Goal: Task Accomplishment & Management: Manage account settings

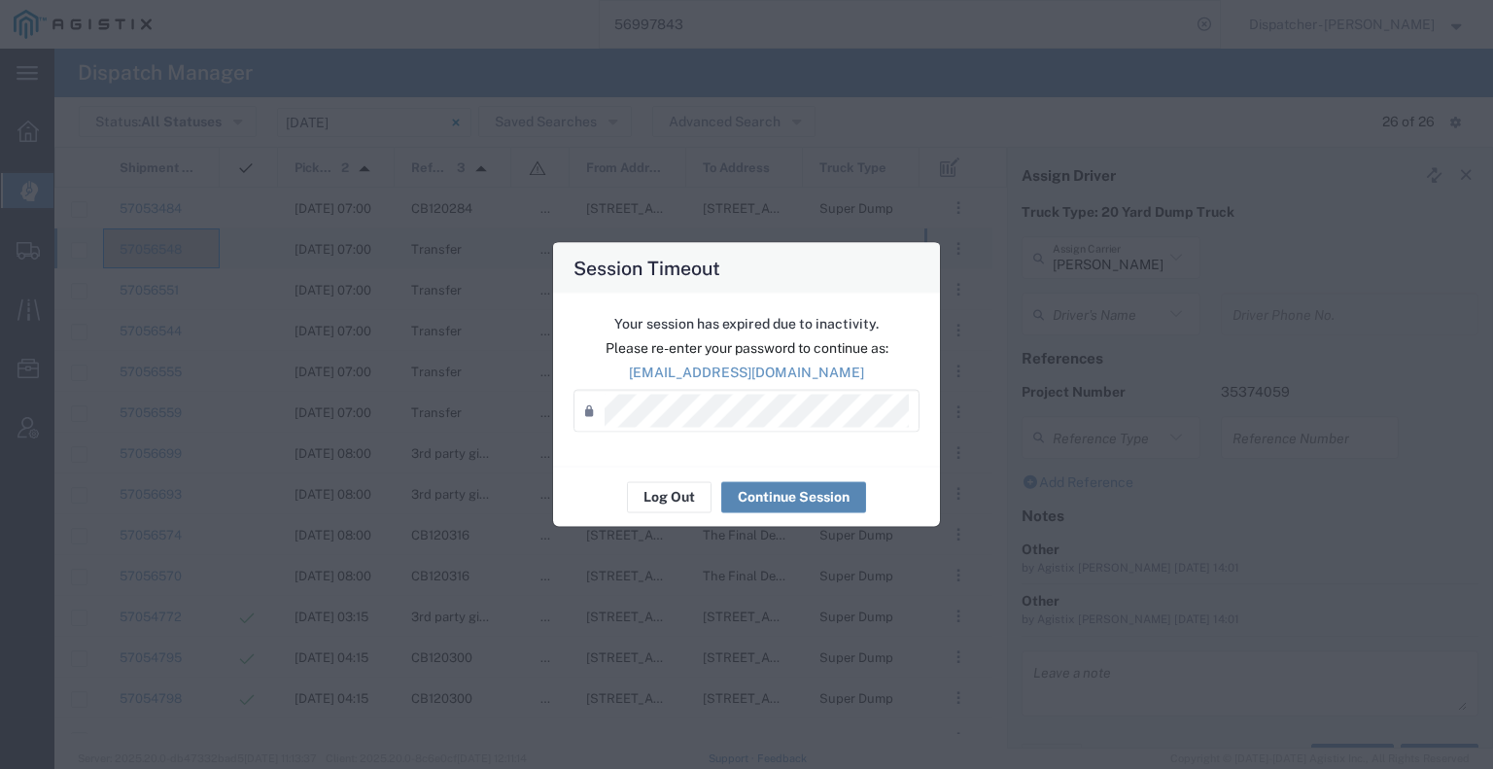
click at [789, 502] on button "Continue Session" at bounding box center [793, 496] width 145 height 31
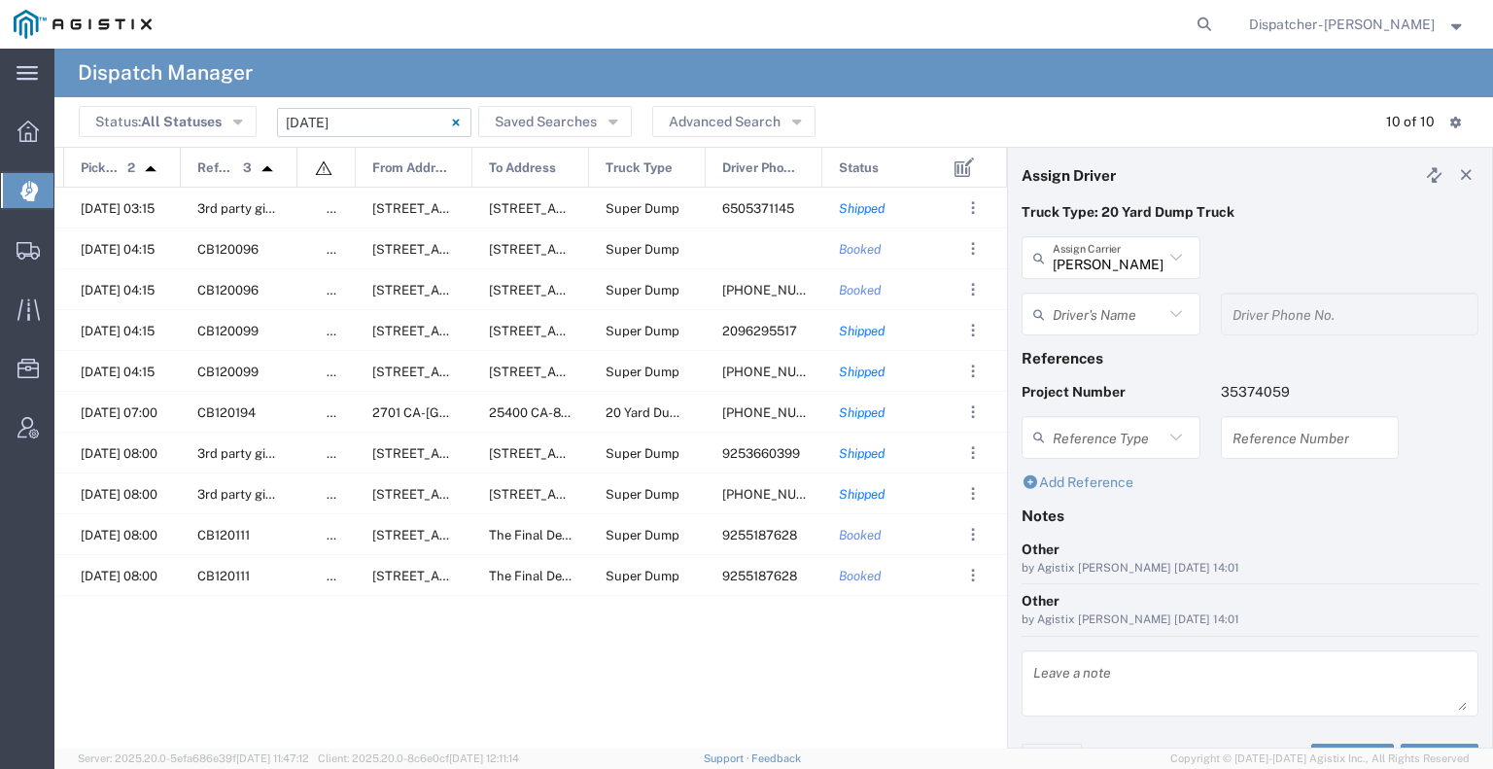
click at [316, 118] on input "10/07/2025 - 10/07/2025" at bounding box center [374, 122] width 194 height 29
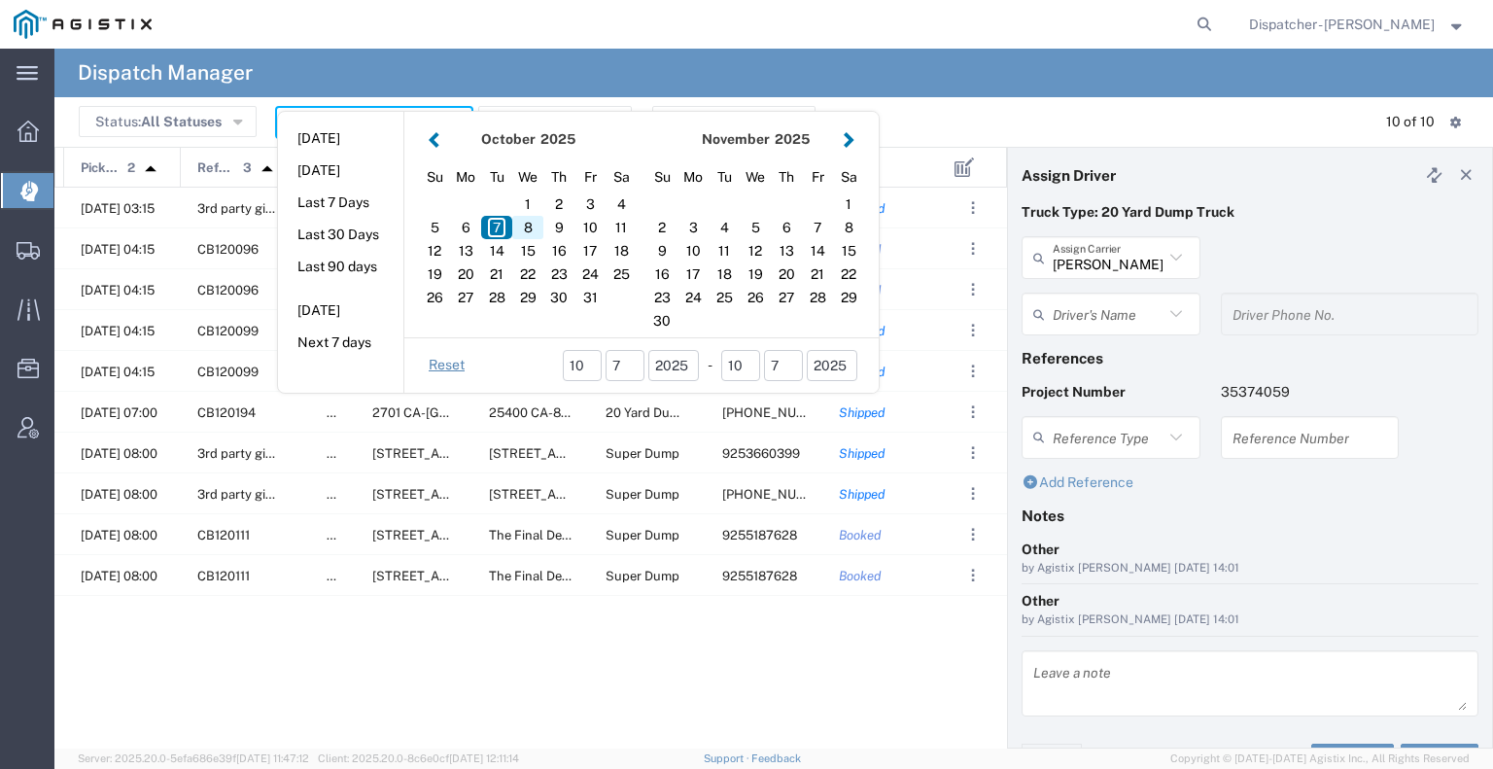
click at [524, 229] on div "8" at bounding box center [527, 227] width 31 height 23
type input "10/08/2025"
type input "10/08/2025 - 10/08/2025"
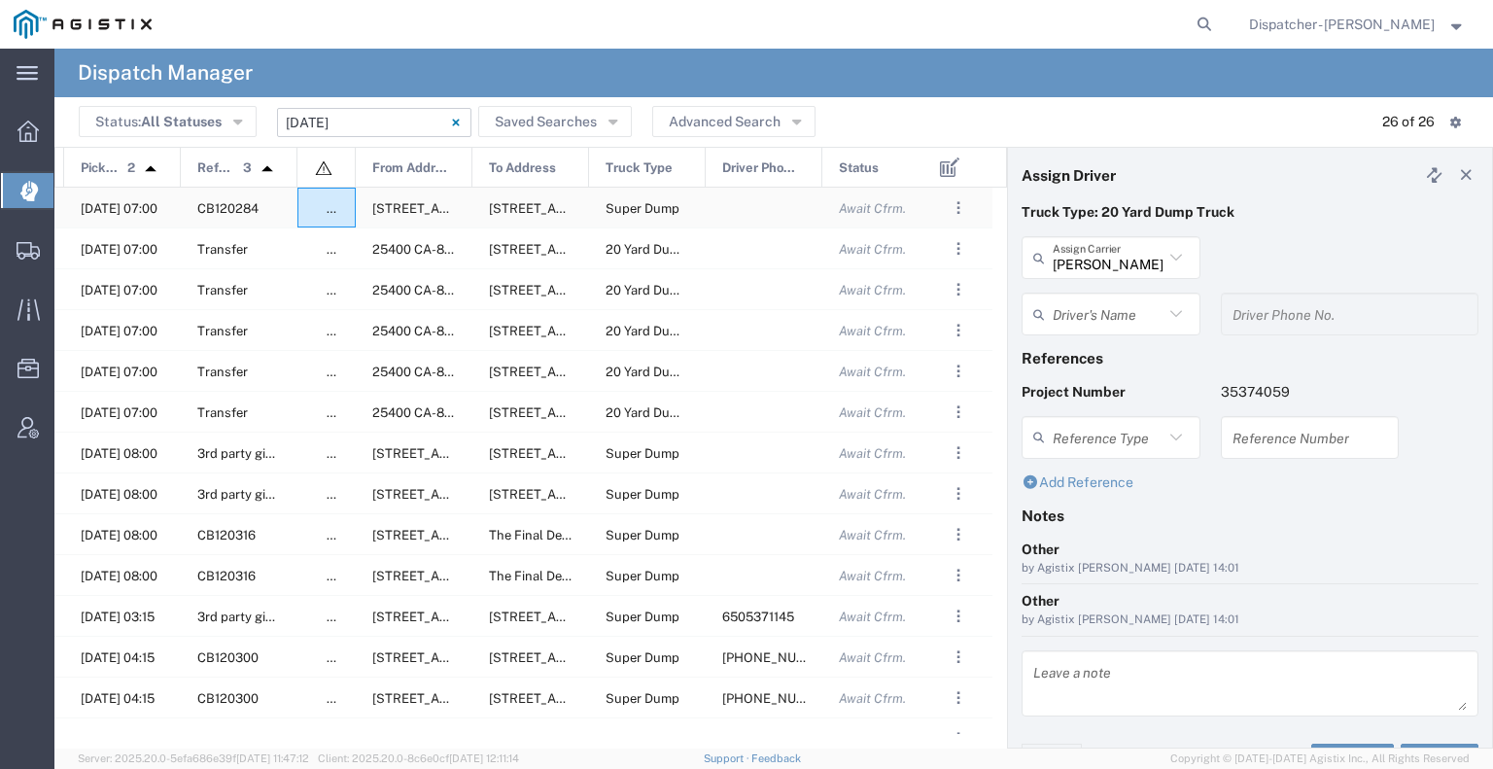
click at [299, 210] on div "false" at bounding box center [326, 208] width 58 height 40
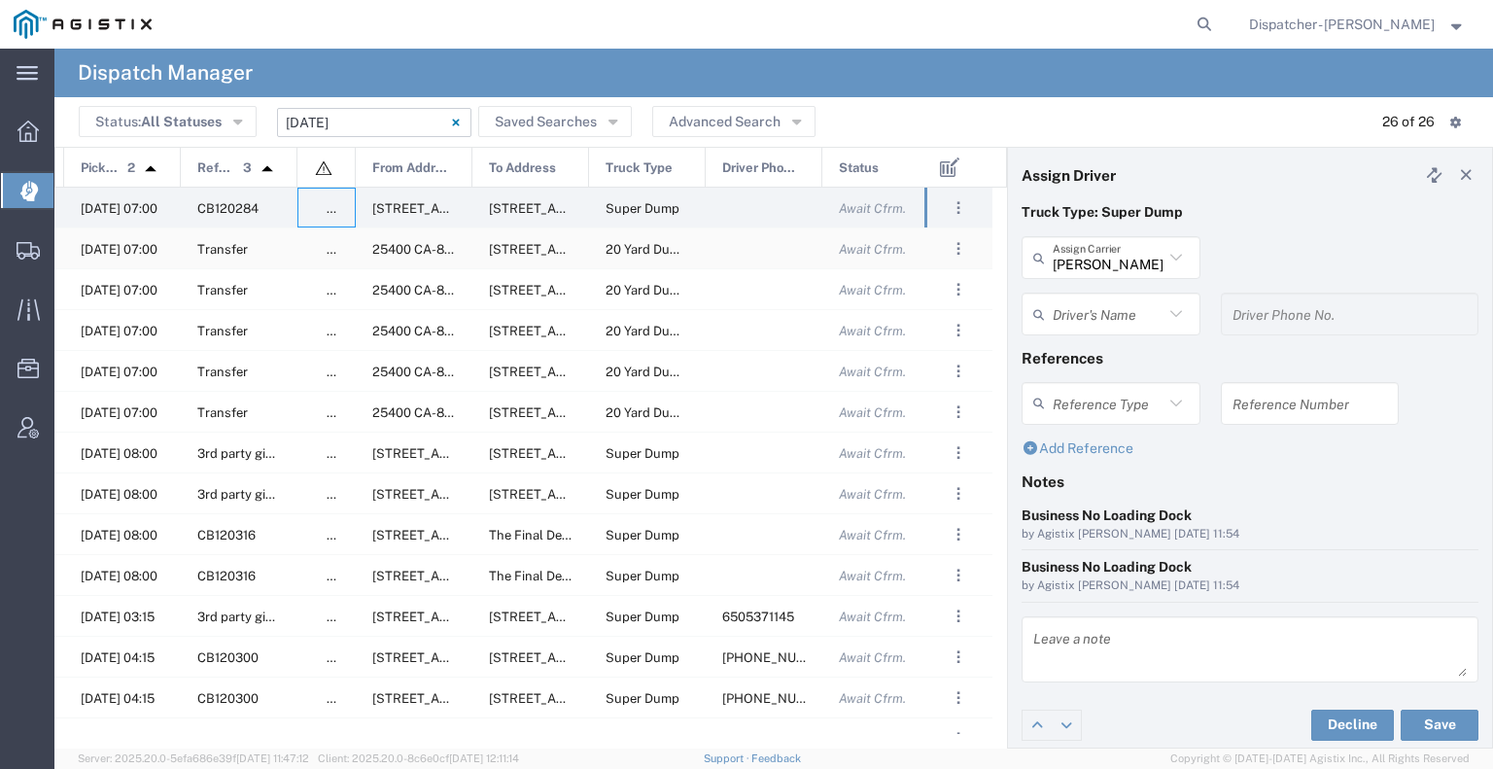
click at [307, 267] on div "false" at bounding box center [326, 248] width 58 height 40
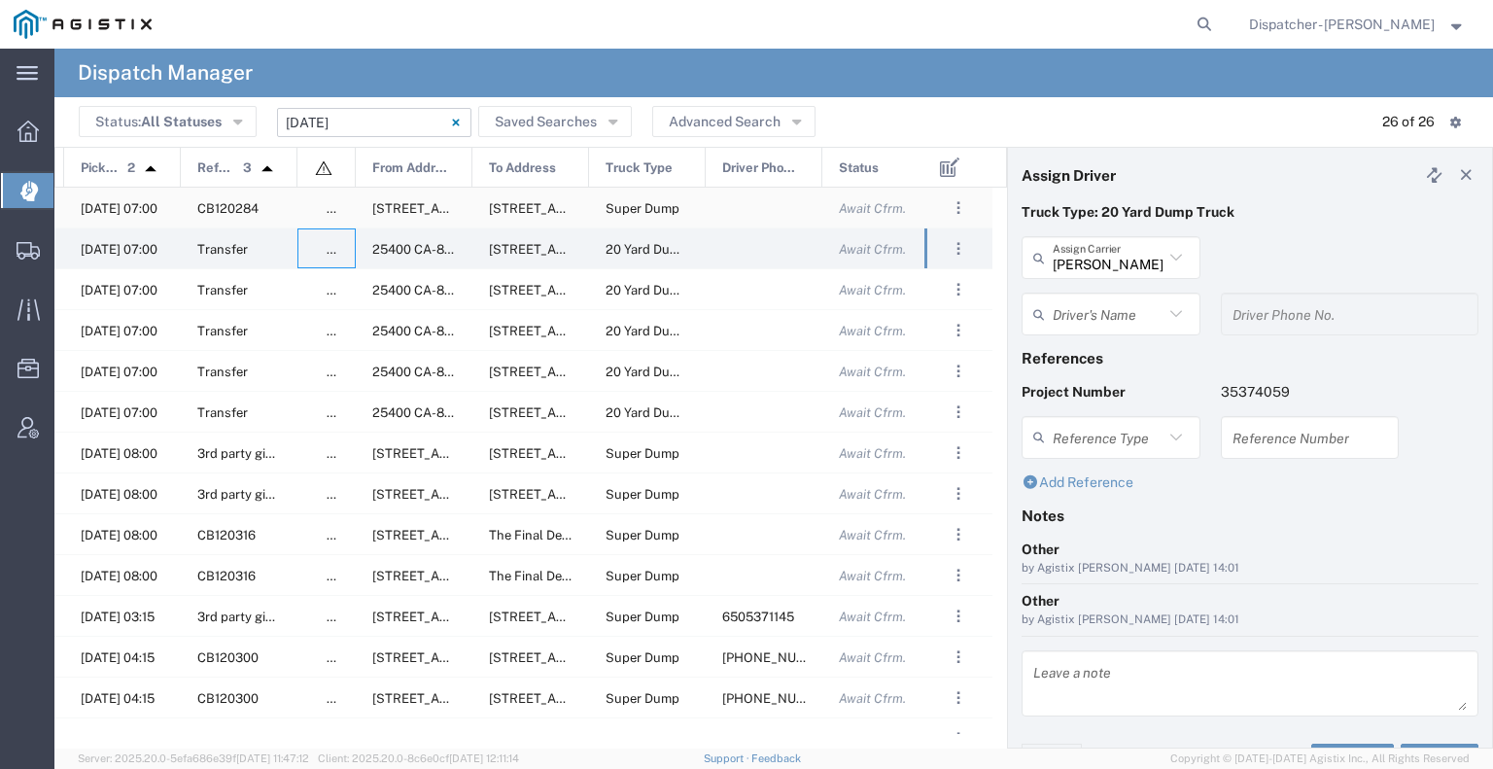
click at [304, 205] on div "false" at bounding box center [326, 208] width 58 height 40
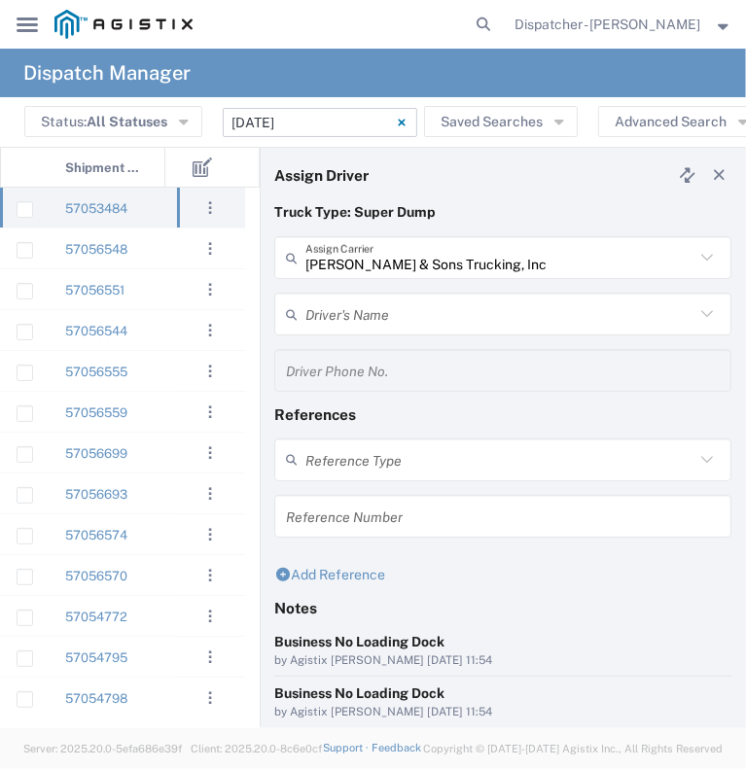
click at [352, 272] on input "Bowman & Sons Trucking, Inc" at bounding box center [499, 258] width 389 height 34
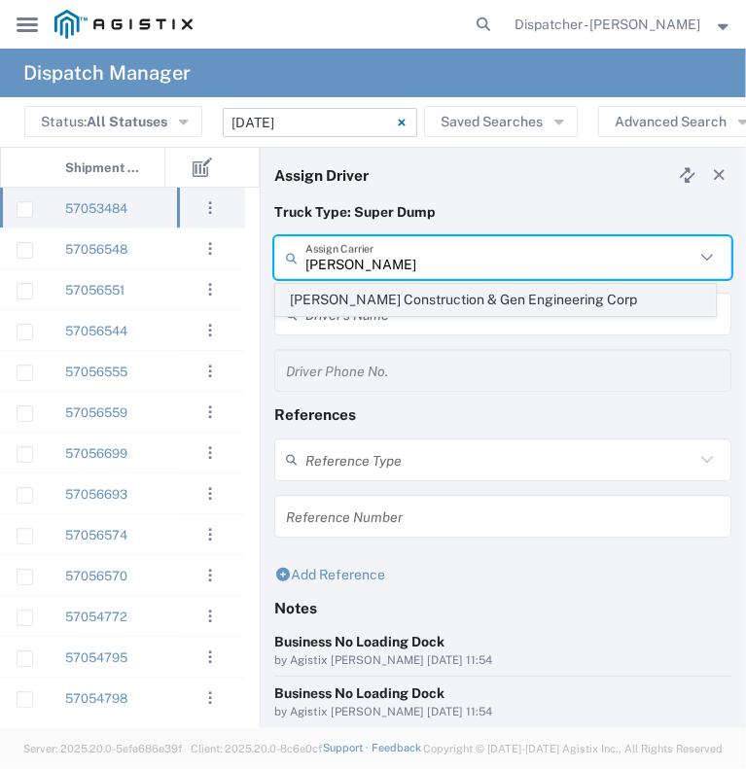
click at [363, 304] on span "Rick Martin Construction & Gen Engineering Corp" at bounding box center [495, 300] width 438 height 30
type input "Rick Martin Construction & Gen Engineering Corp"
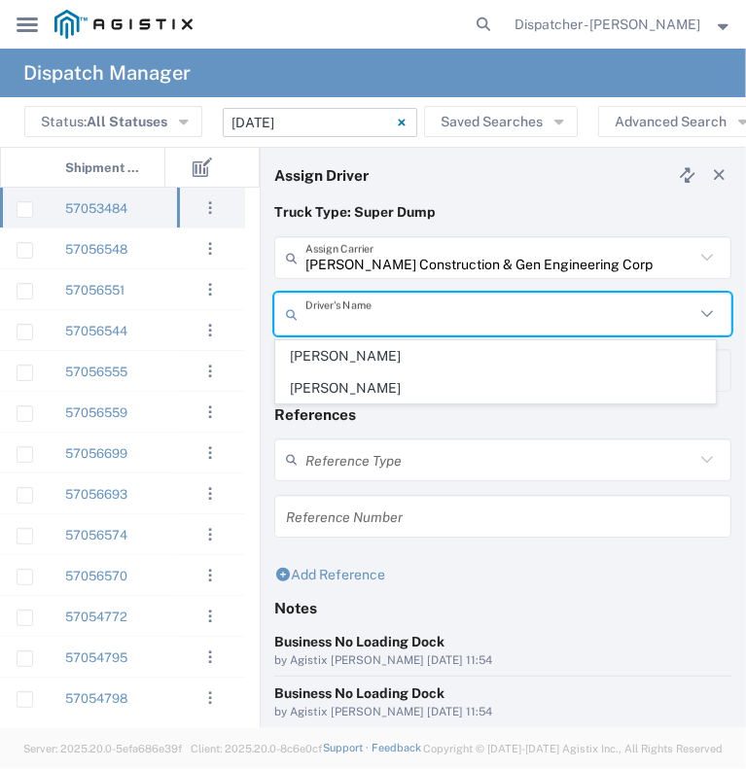
click at [363, 304] on input "text" at bounding box center [499, 314] width 389 height 34
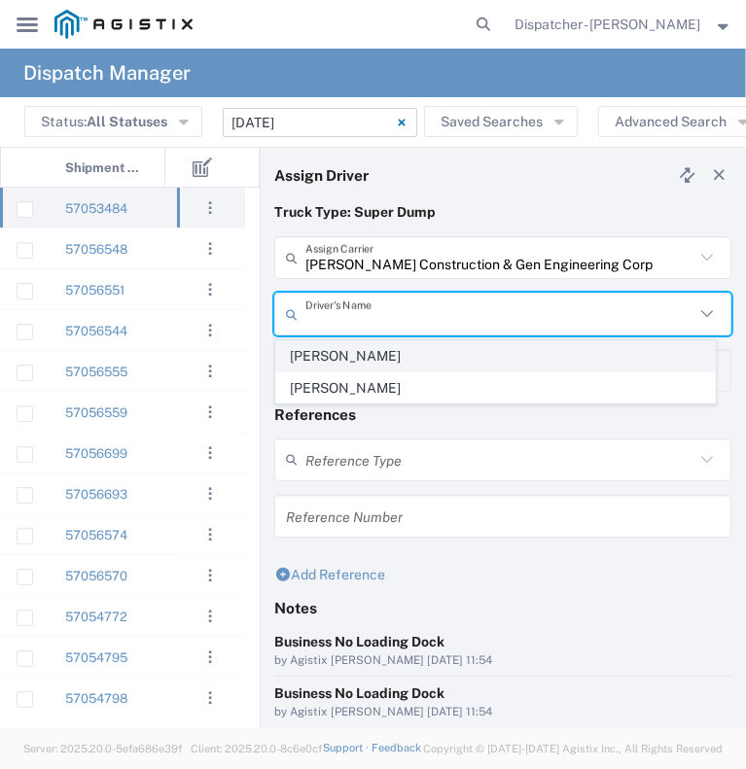
click at [363, 362] on span "Frank Sloniker" at bounding box center [495, 356] width 438 height 30
type input "Frank Sloniker"
type input "209-304-5520"
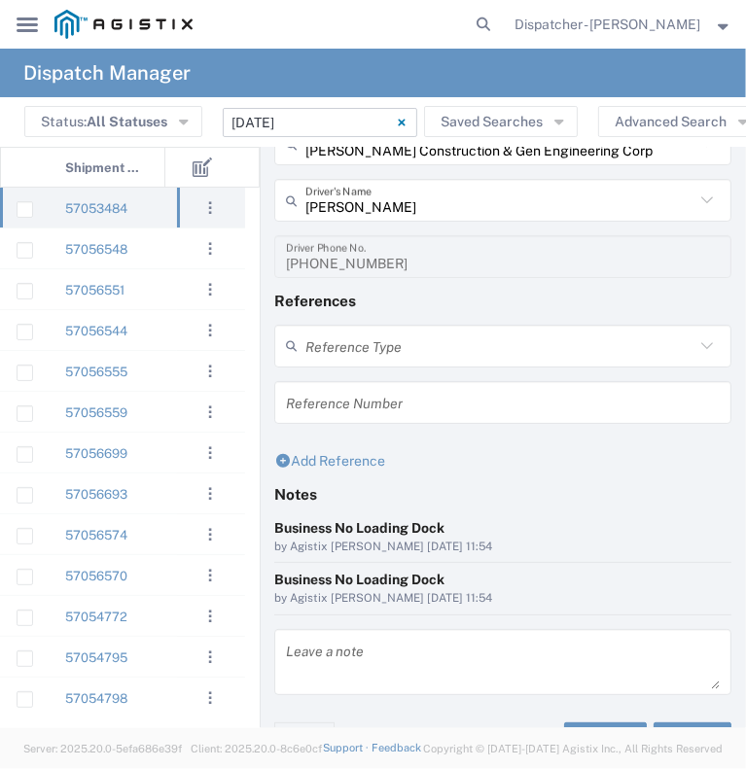
scroll to position [151, 0]
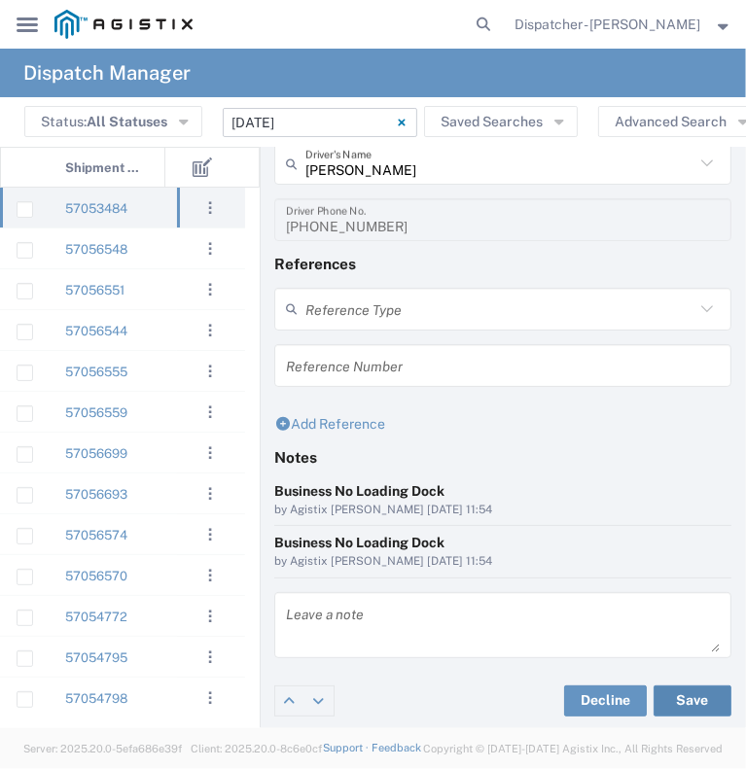
click at [680, 699] on button "Save" at bounding box center [692, 700] width 78 height 31
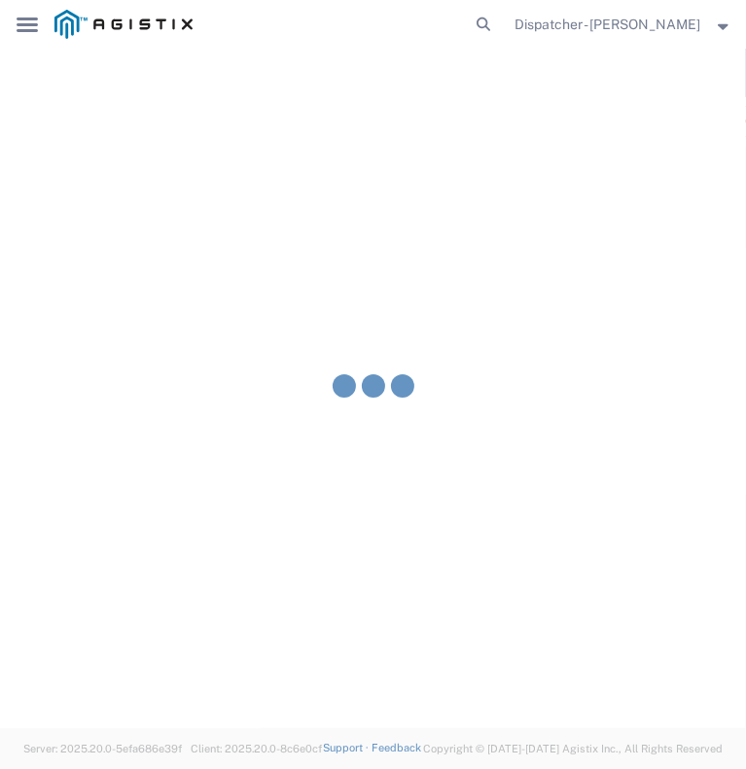
type input "Frank Sloniker"
type input "Rick Martin Construction & Gen Engineering Corp"
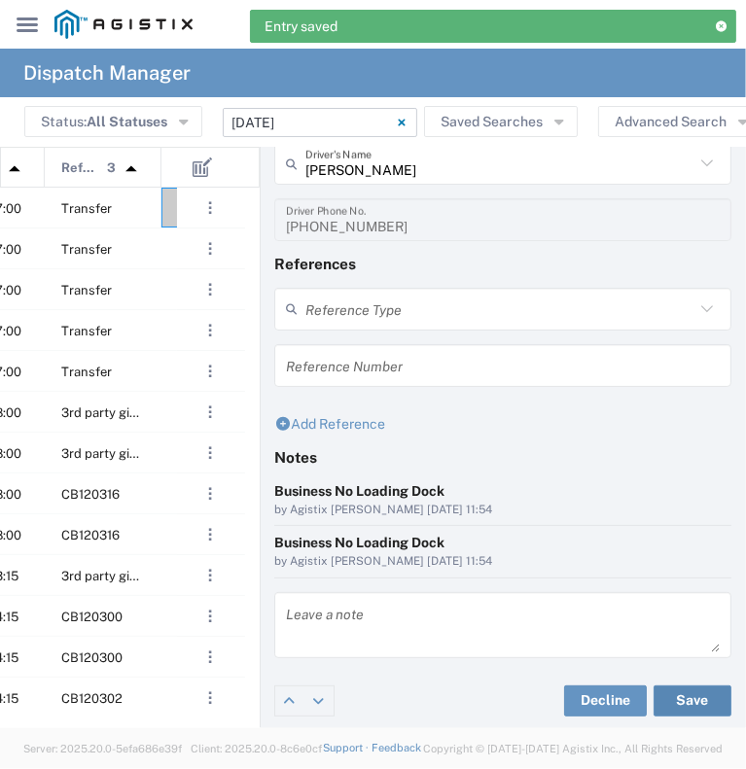
scroll to position [0, 385]
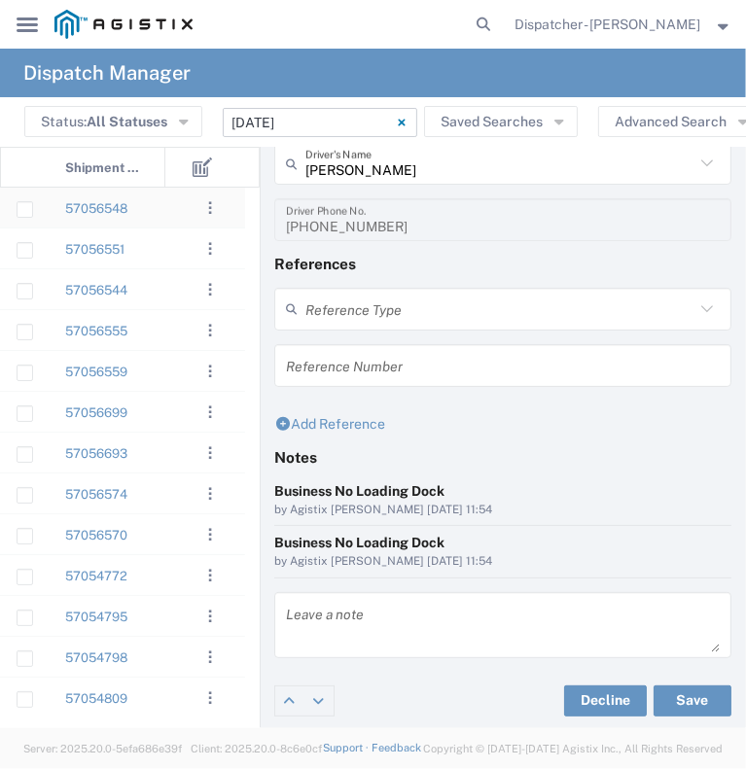
click at [144, 209] on div "57056548" at bounding box center [107, 208] width 117 height 40
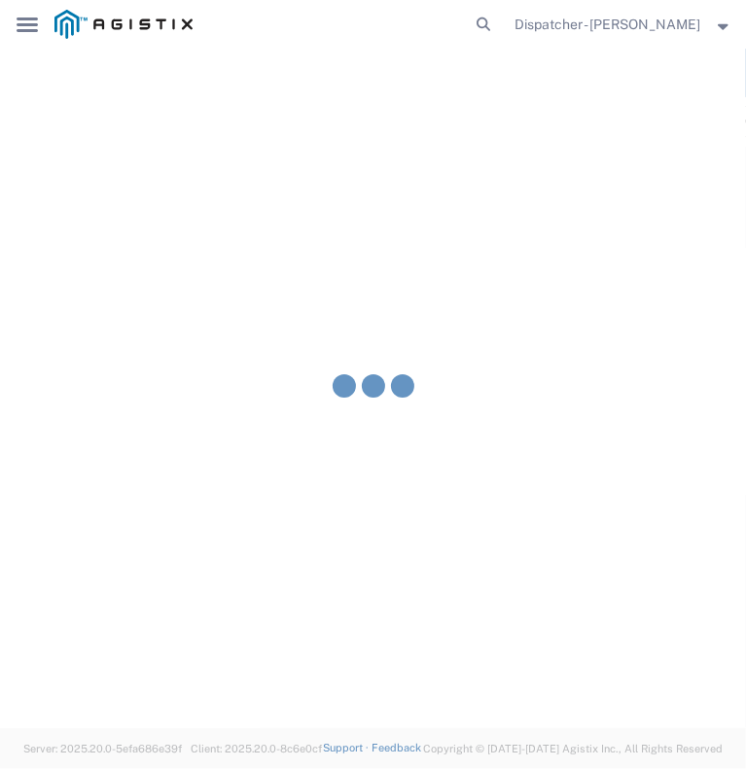
type input "Bowman & Sons Trucking, Inc"
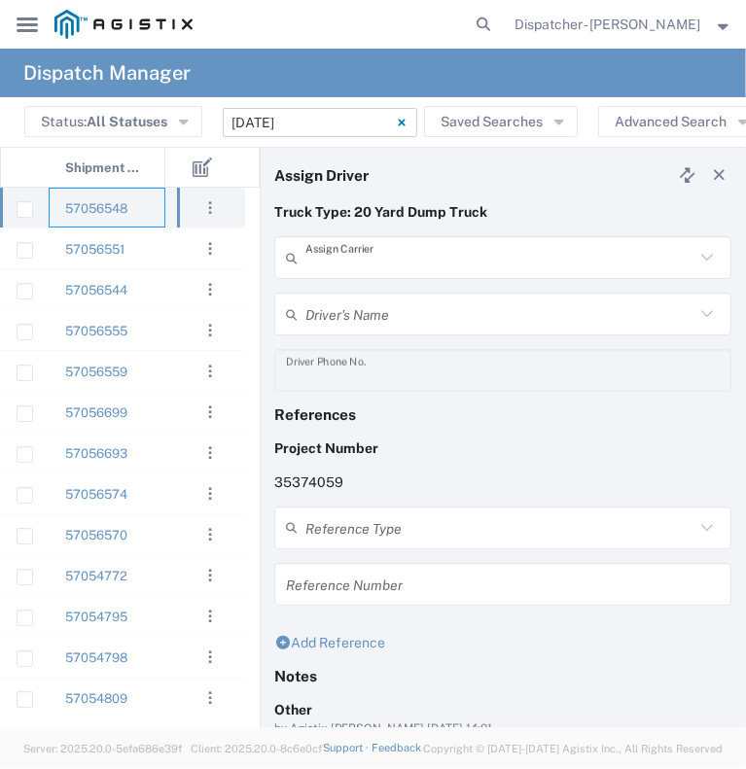
click at [354, 256] on input "text" at bounding box center [499, 258] width 389 height 34
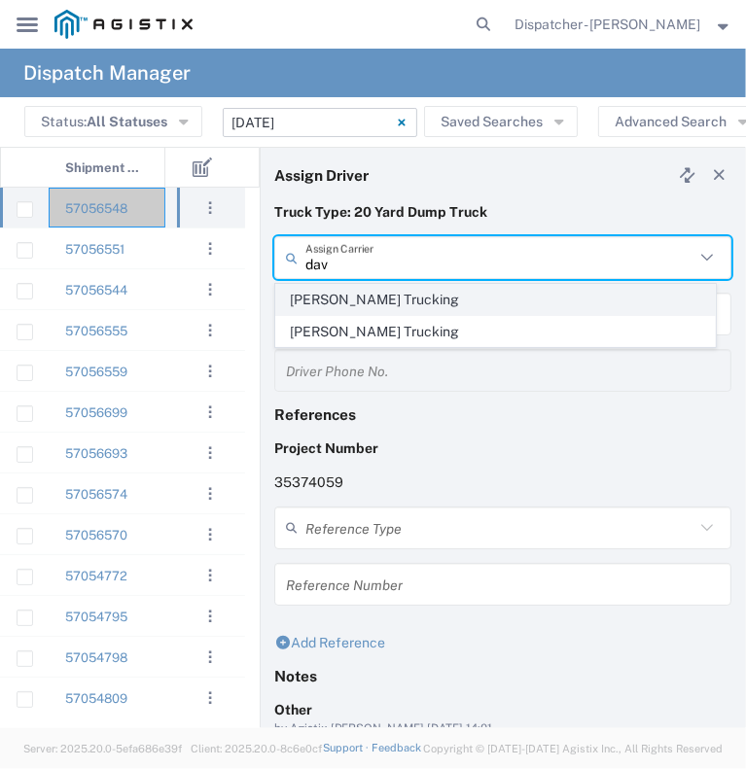
click at [502, 298] on span "David E Bell Trucking" at bounding box center [495, 300] width 438 height 30
type input "David E Bell Trucking"
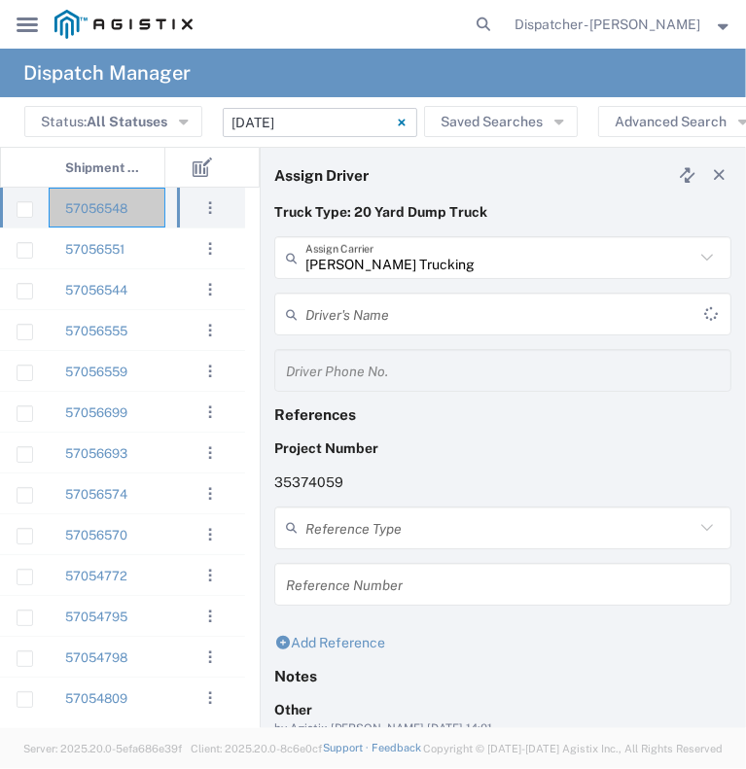
click at [476, 311] on input "text" at bounding box center [504, 314] width 399 height 34
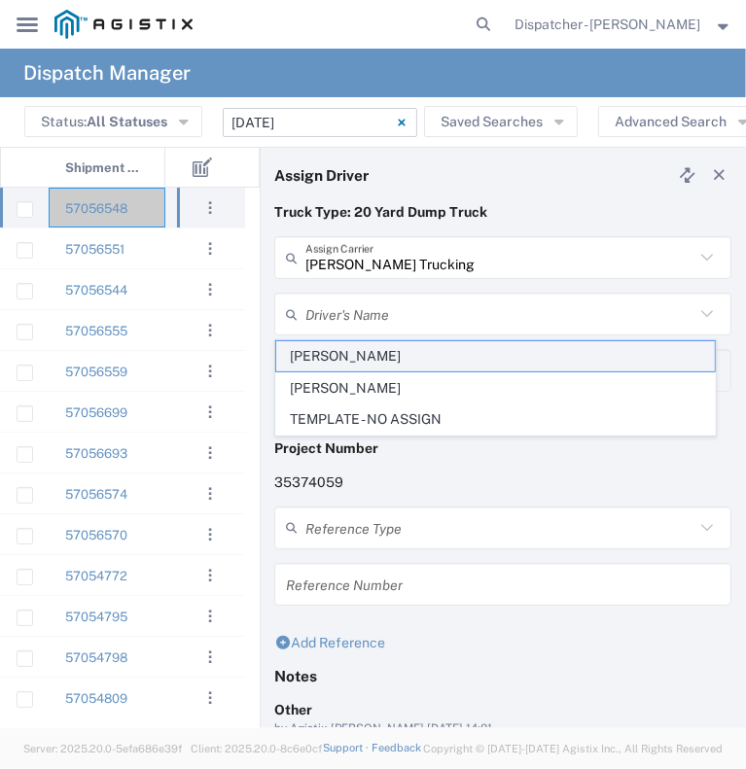
click at [461, 349] on span "David Bell" at bounding box center [495, 356] width 438 height 30
type input "David Bell"
type input "650-333-9518"
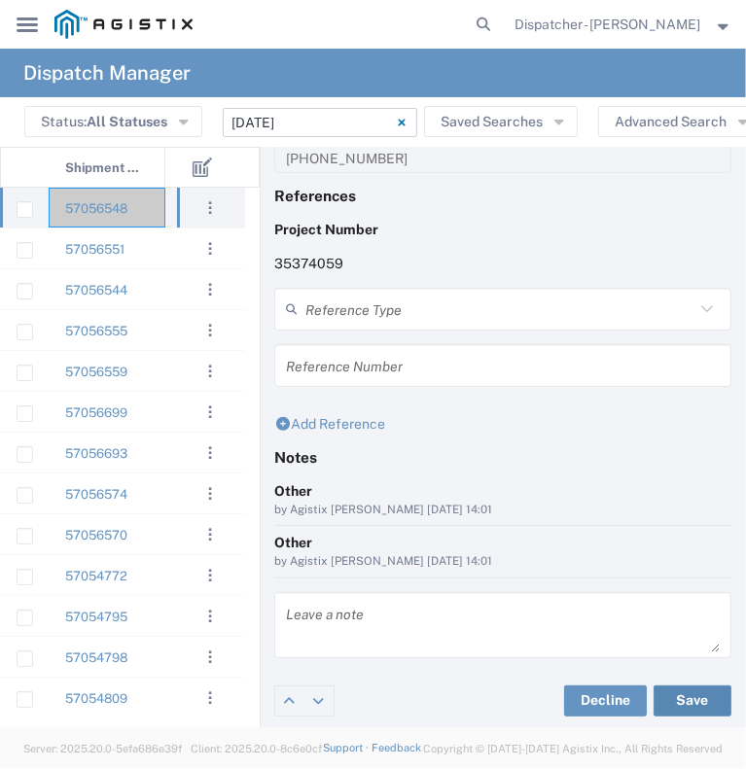
click at [673, 703] on button "Save" at bounding box center [692, 700] width 78 height 31
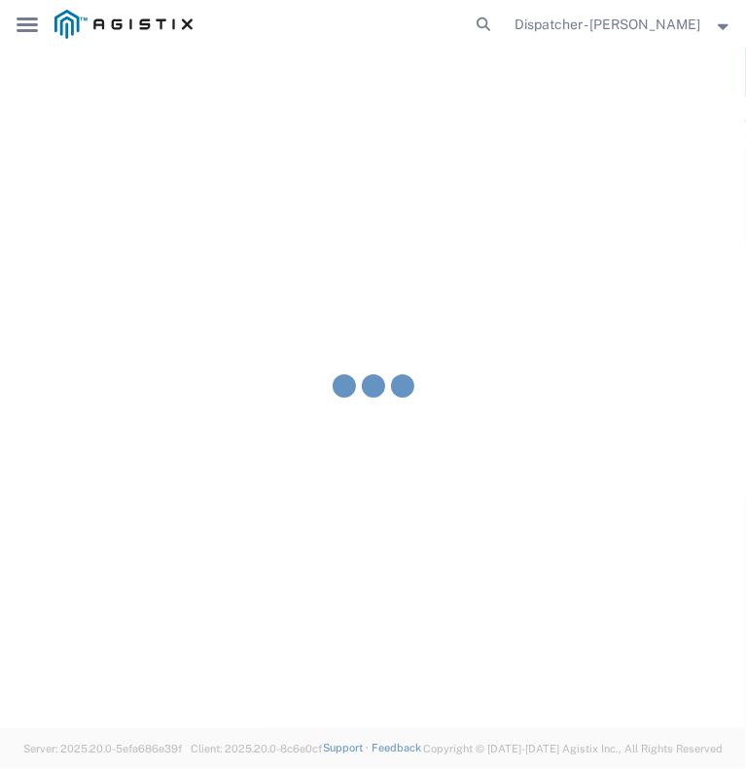
type input "David Bell"
type input "David E Bell Trucking"
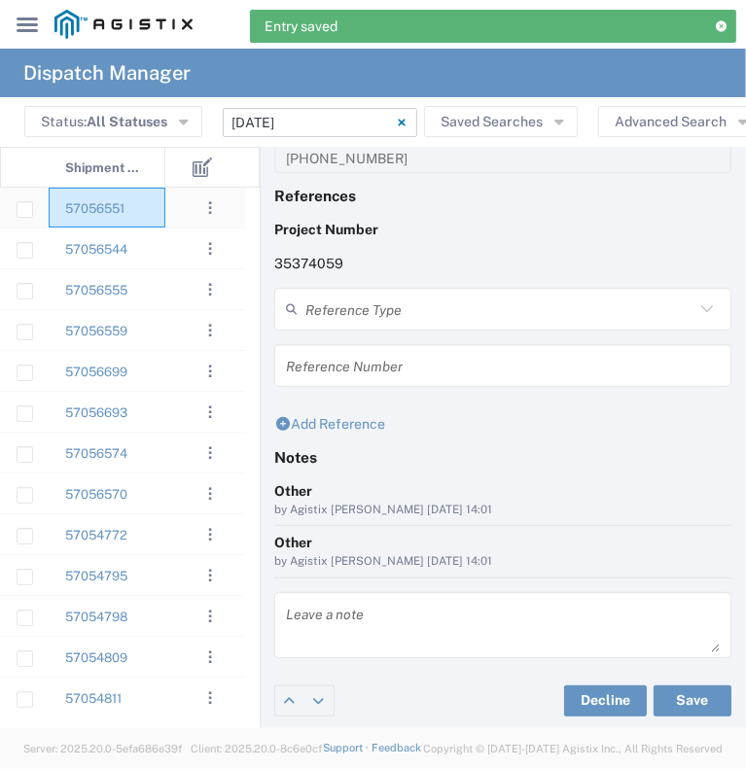
click at [149, 217] on div "57056551" at bounding box center [107, 208] width 117 height 40
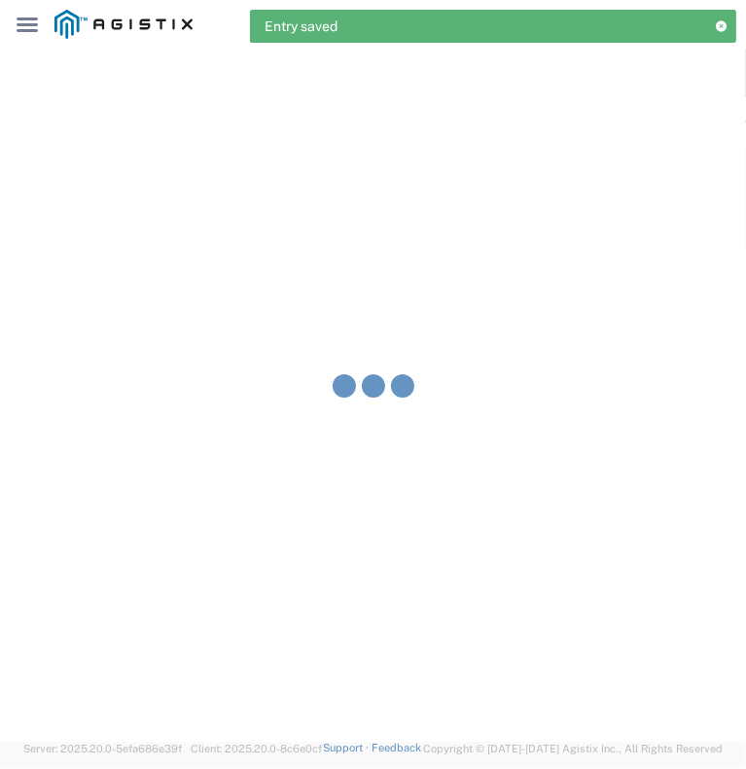
type input "Bowman & Sons Trucking, Inc"
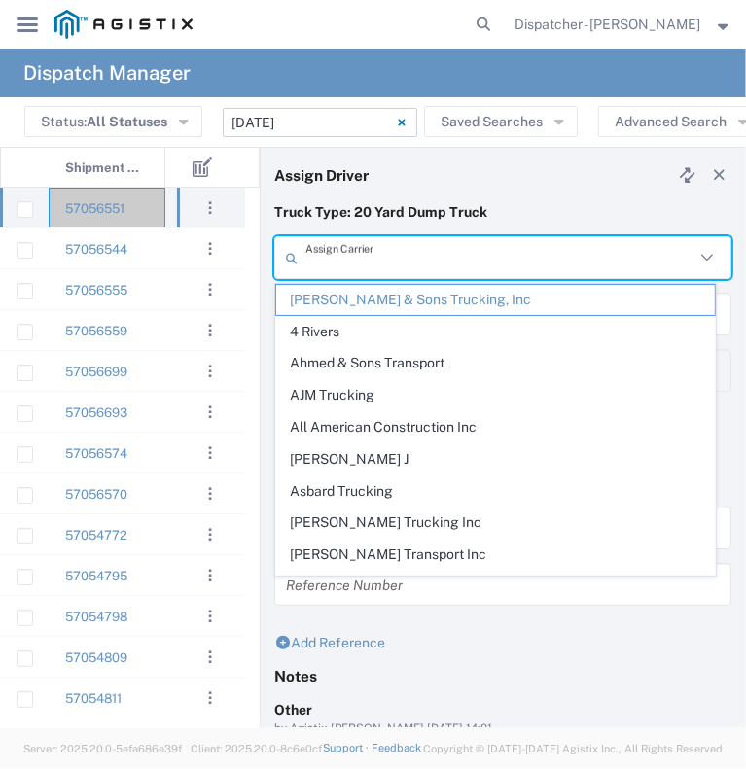
click at [374, 263] on input "text" at bounding box center [499, 258] width 389 height 34
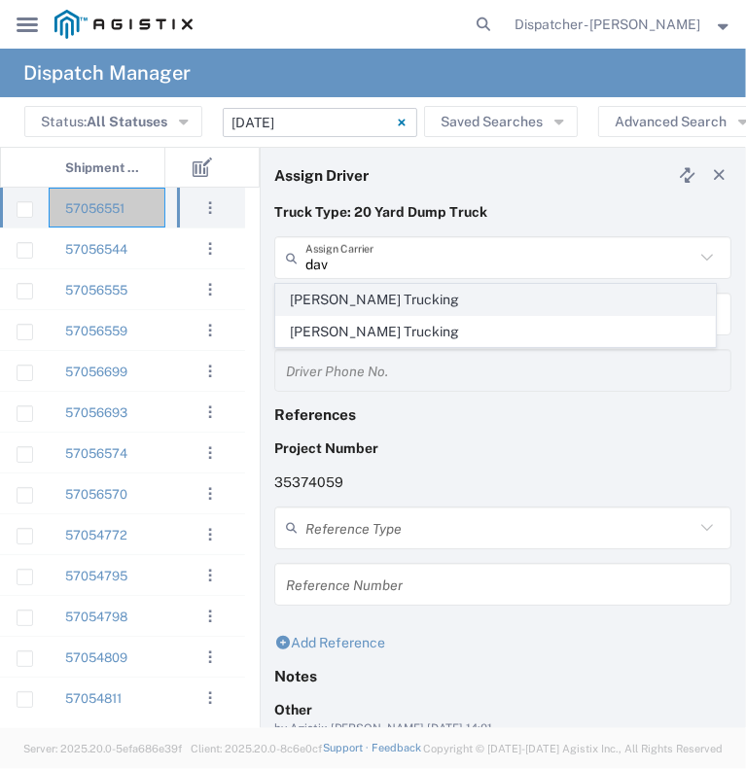
click at [395, 300] on span "David E Bell Trucking" at bounding box center [495, 300] width 438 height 30
type input "David E Bell Trucking"
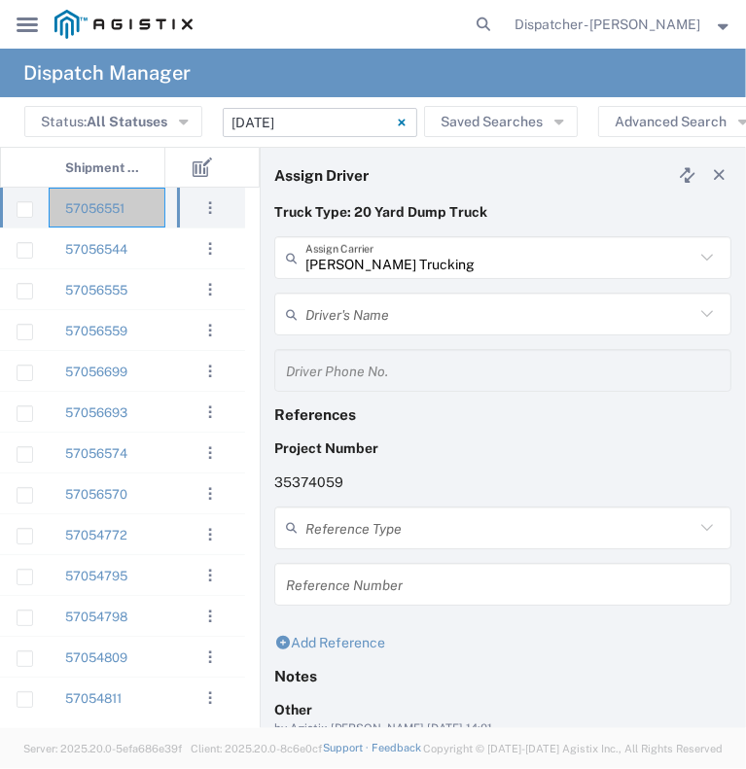
click at [395, 311] on input "text" at bounding box center [499, 314] width 389 height 34
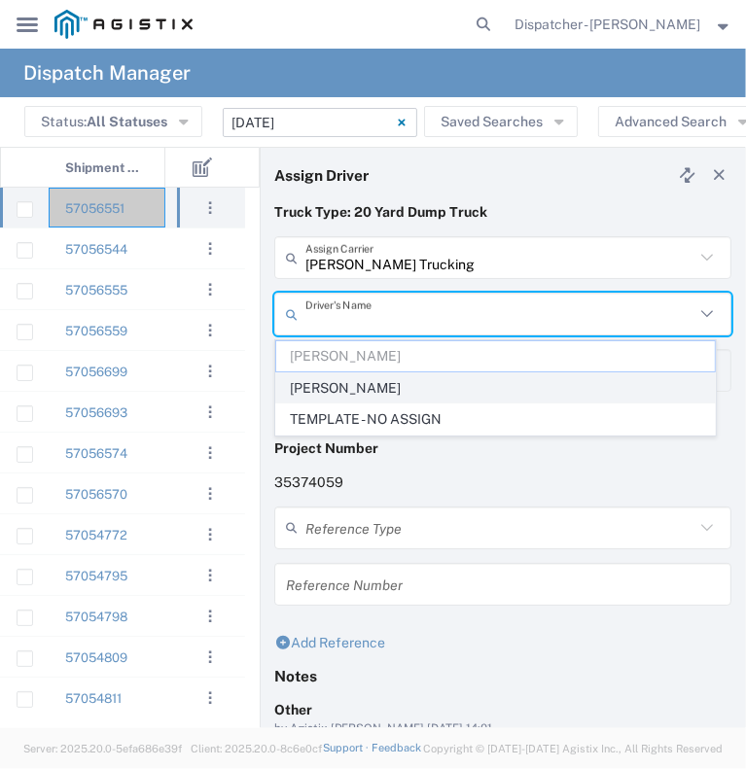
click at [404, 392] on span "Dennis Harned" at bounding box center [495, 388] width 438 height 30
type input "Dennis Harned"
type input "530-682-5170"
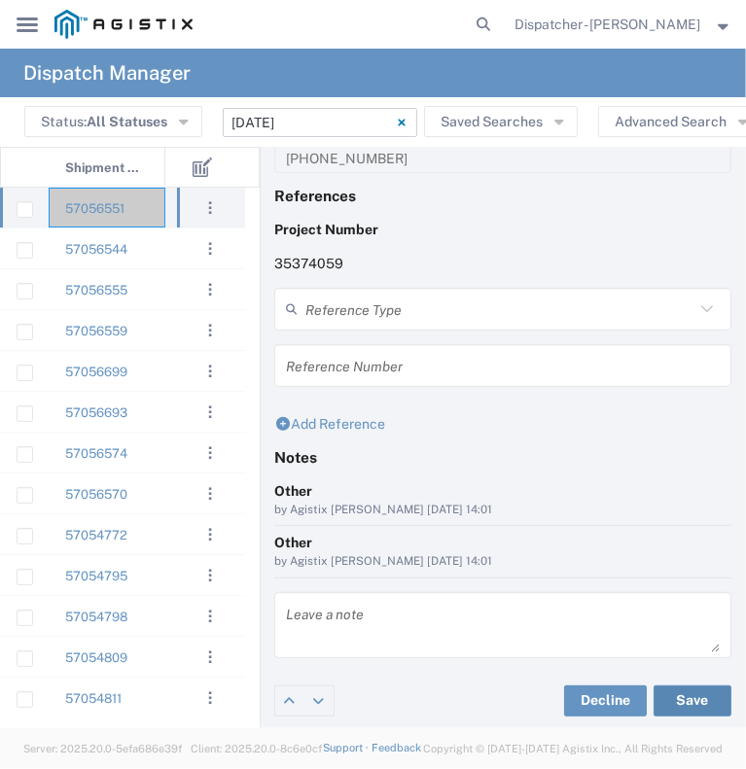
click at [672, 700] on button "Save" at bounding box center [692, 700] width 78 height 31
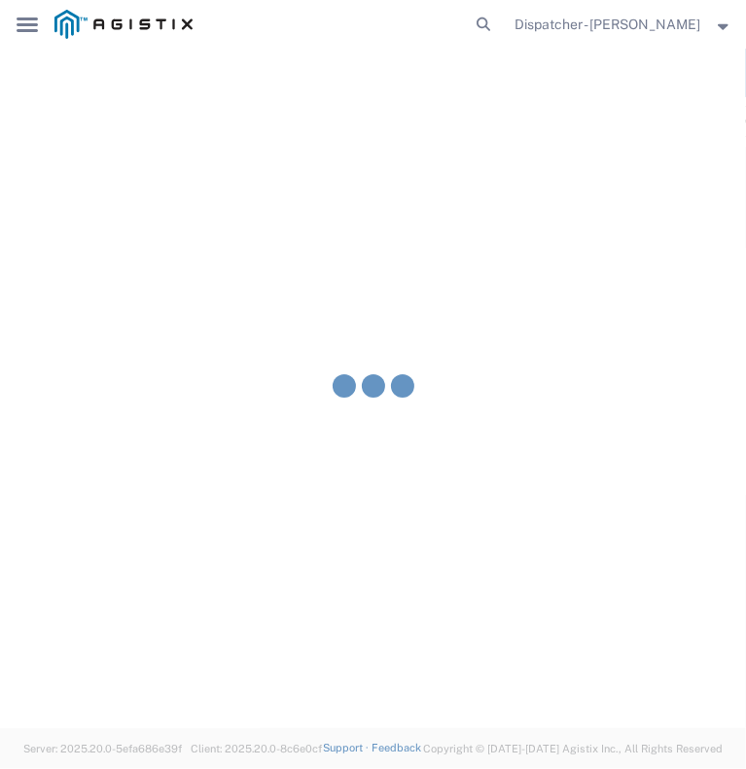
type input "Dennis Harned"
type input "David E Bell Trucking"
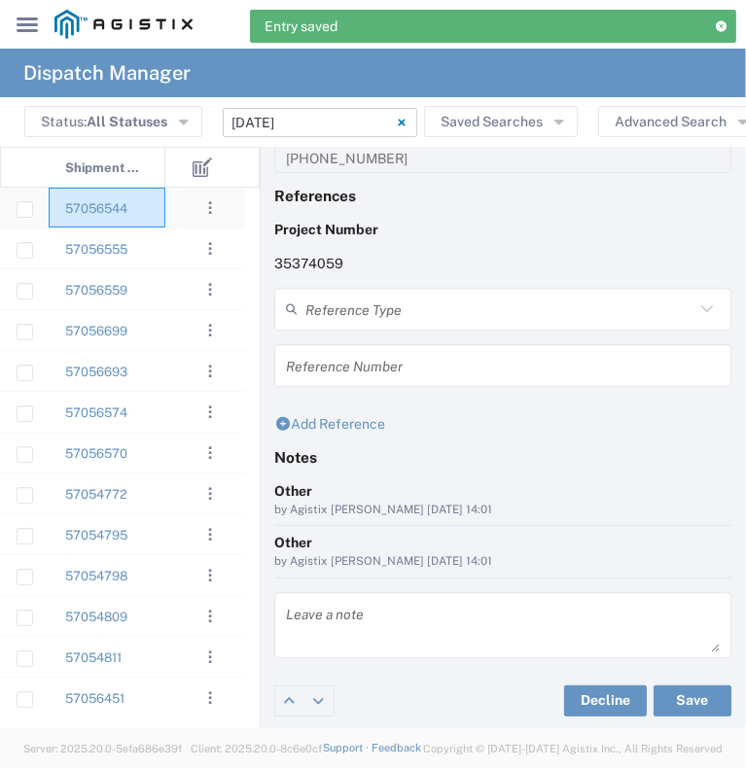
click at [145, 207] on div "57056544" at bounding box center [107, 208] width 117 height 40
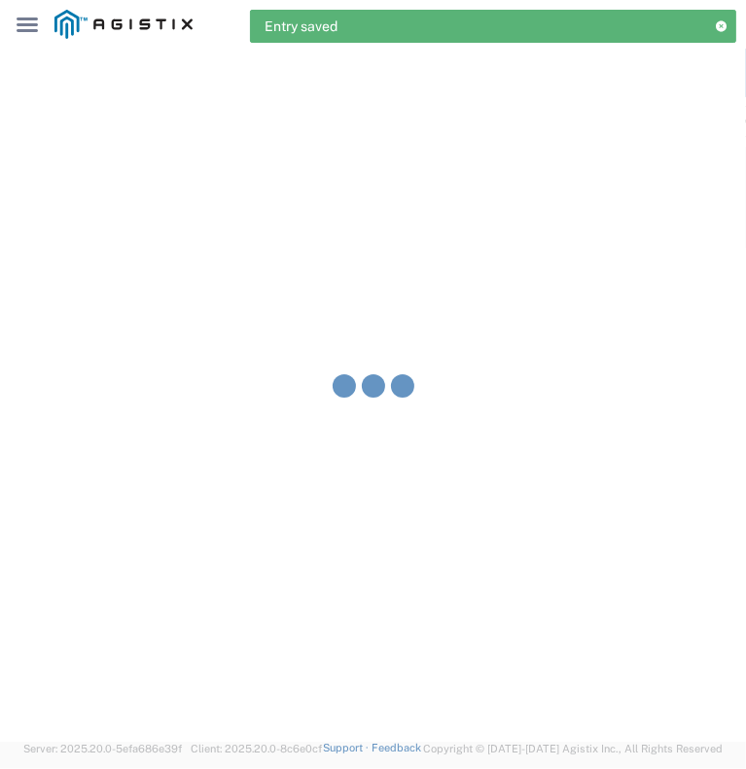
type input "Bowman & Sons Trucking, Inc"
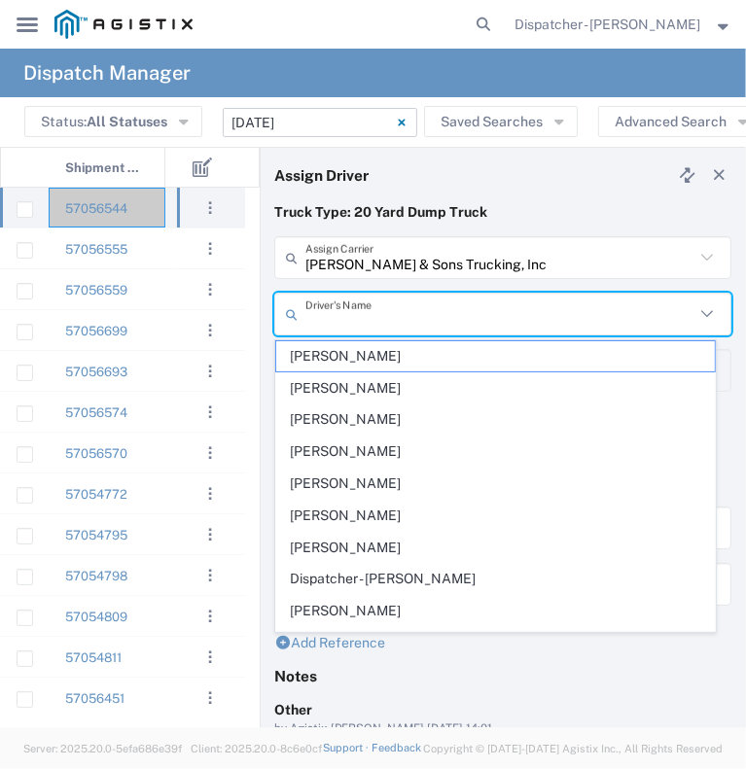
click at [401, 314] on input "text" at bounding box center [499, 314] width 389 height 34
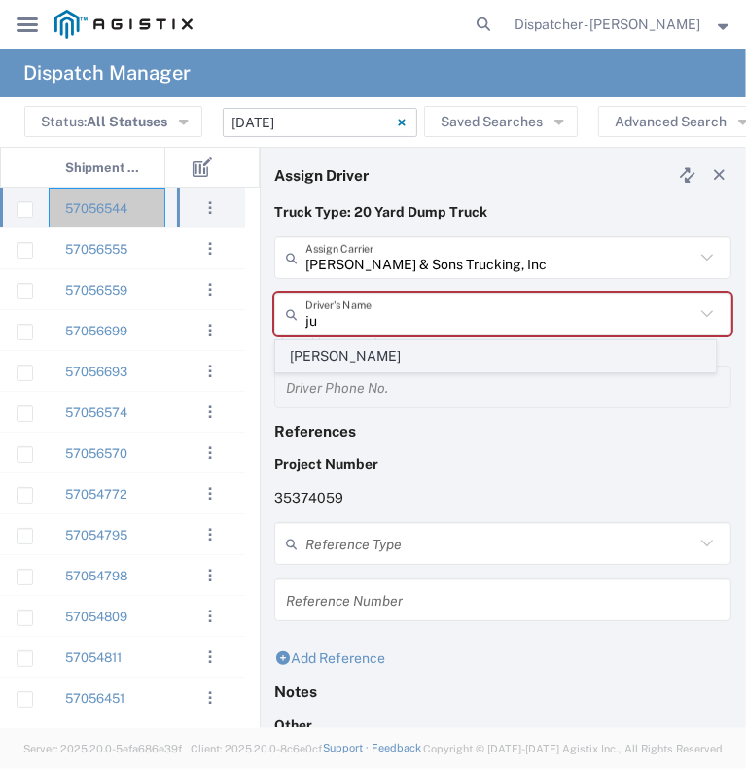
click at [417, 353] on span "Justin Echlin" at bounding box center [495, 356] width 438 height 30
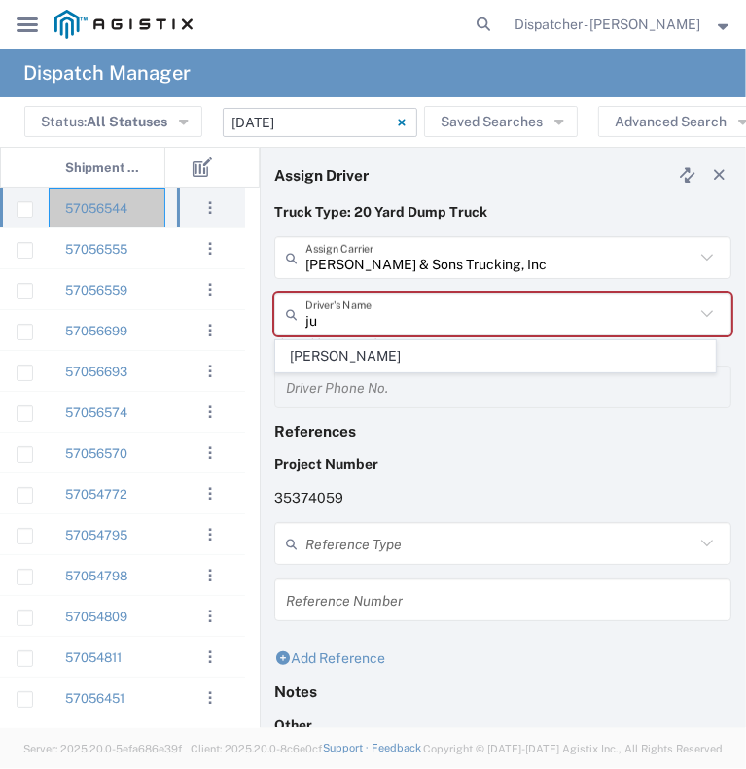
type input "Justin Echlin"
type input "916-256-6234"
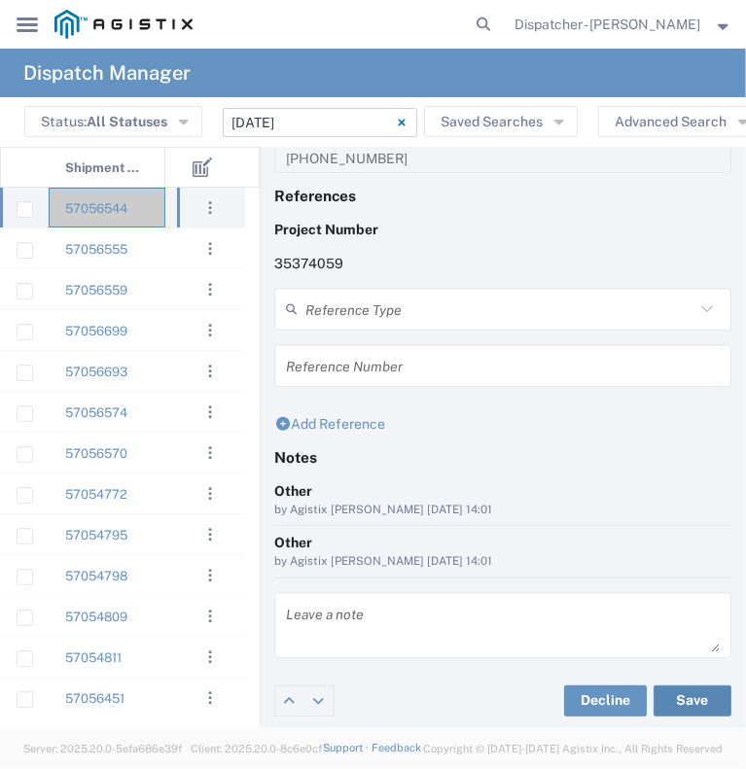
click at [673, 695] on button "Save" at bounding box center [692, 700] width 78 height 31
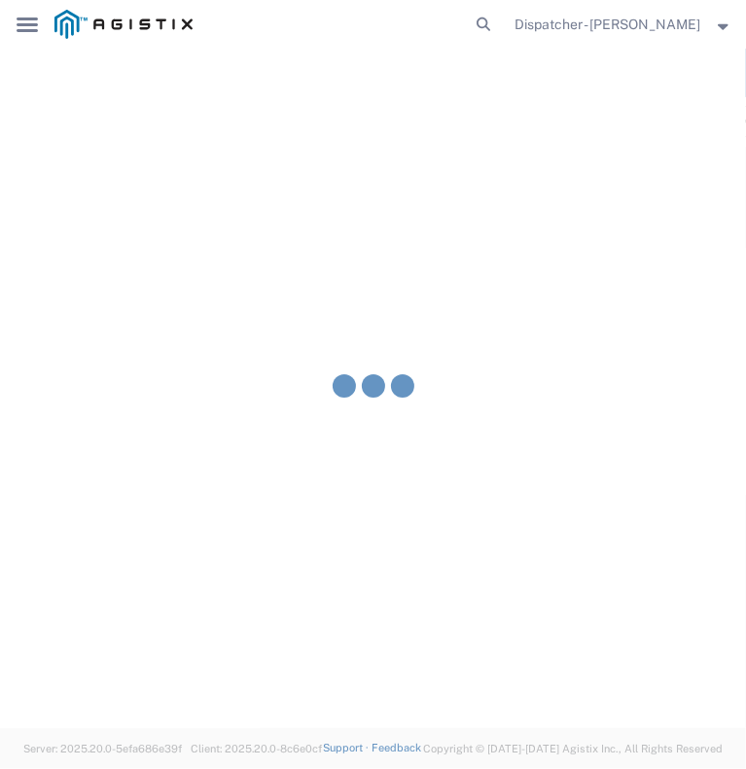
type input "Justin Echlin"
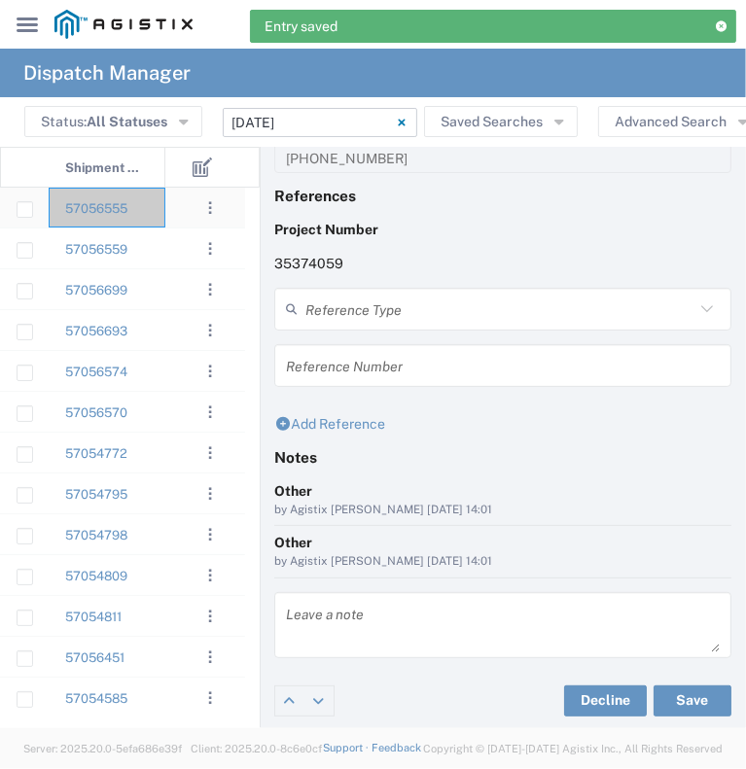
click at [141, 217] on div "57056555" at bounding box center [107, 208] width 117 height 40
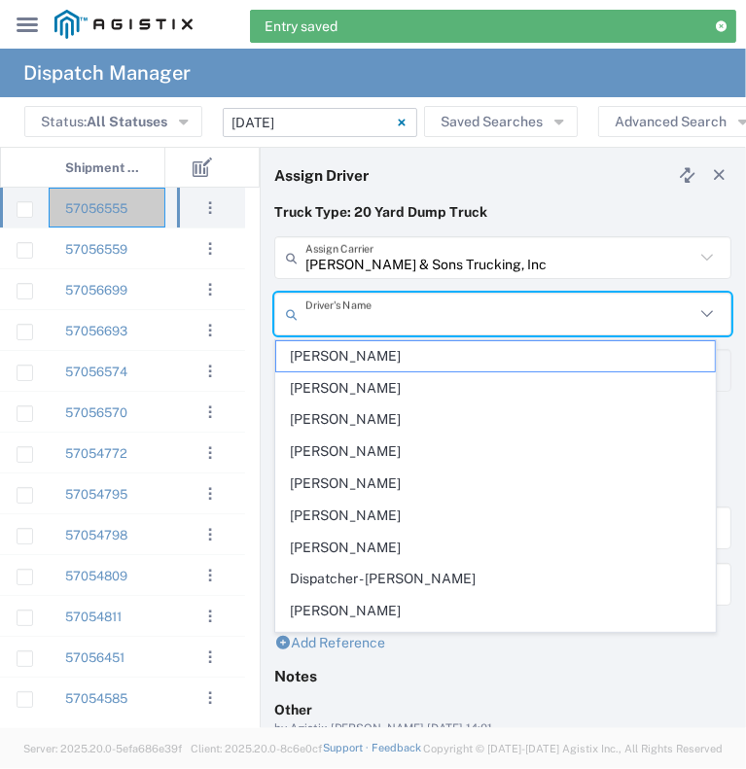
click at [450, 318] on input "text" at bounding box center [499, 314] width 389 height 34
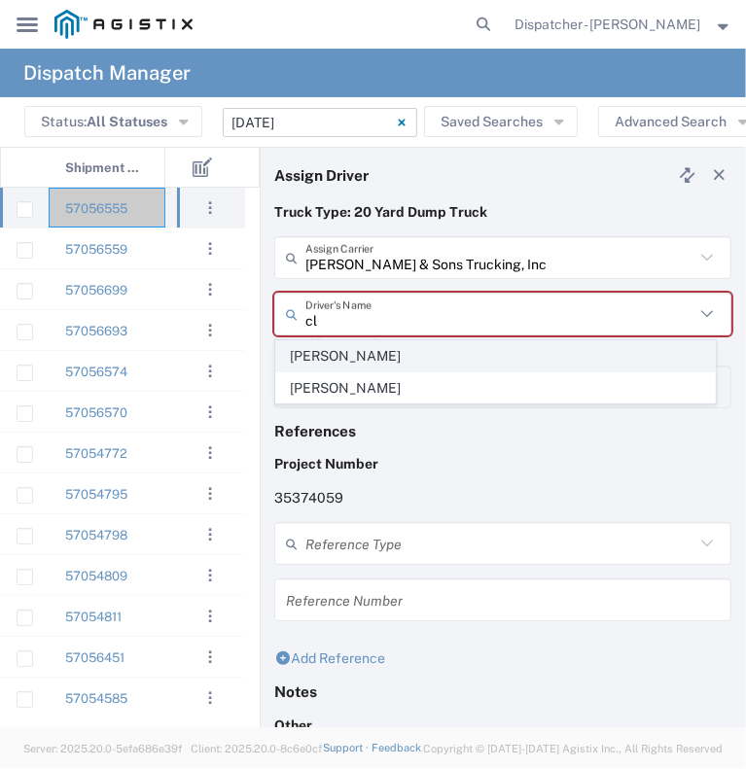
click at [473, 353] on span "Clayton Simon" at bounding box center [495, 356] width 438 height 30
type input "Clayton Simon"
type input "9258126210"
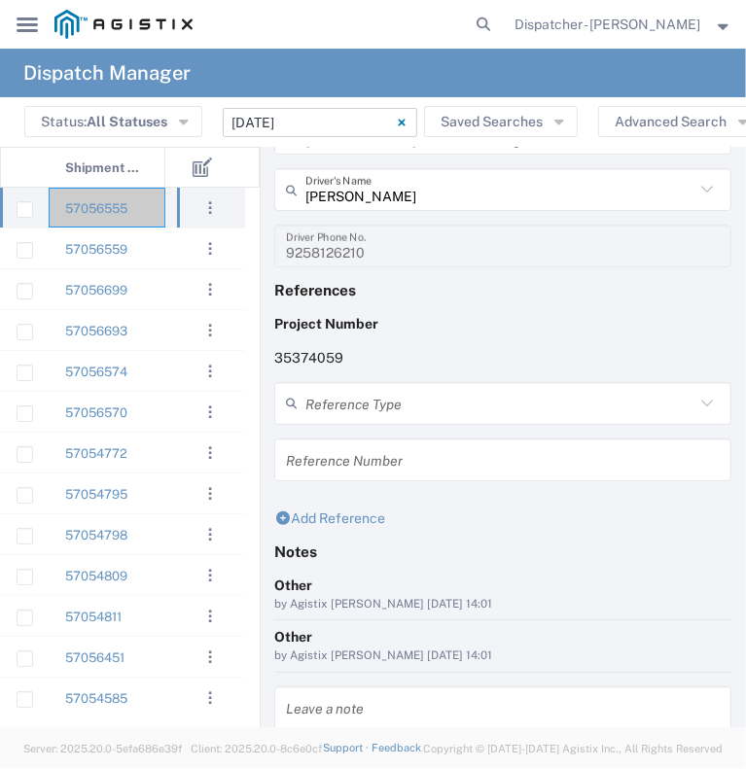
scroll to position [219, 0]
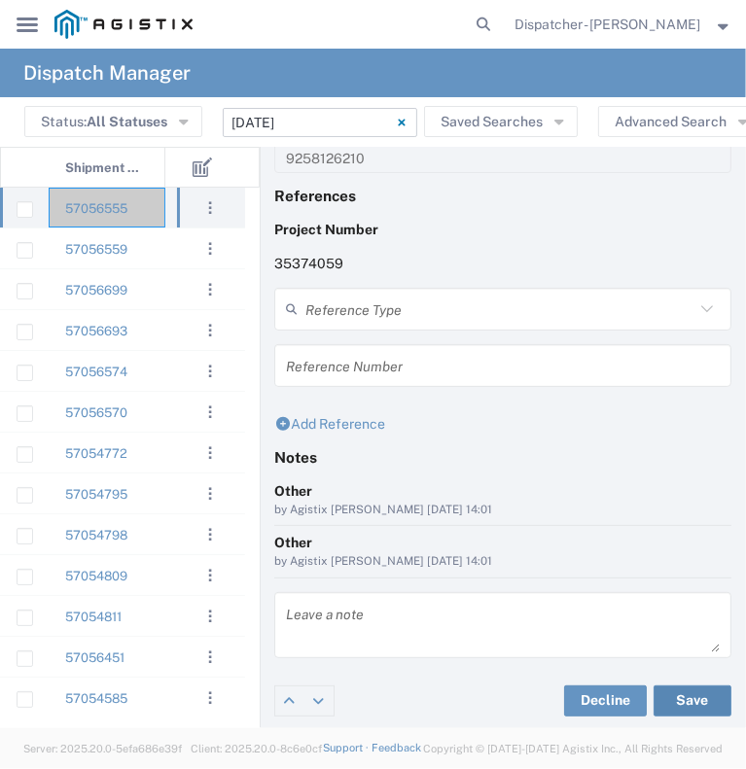
click at [657, 694] on button "Save" at bounding box center [692, 700] width 78 height 31
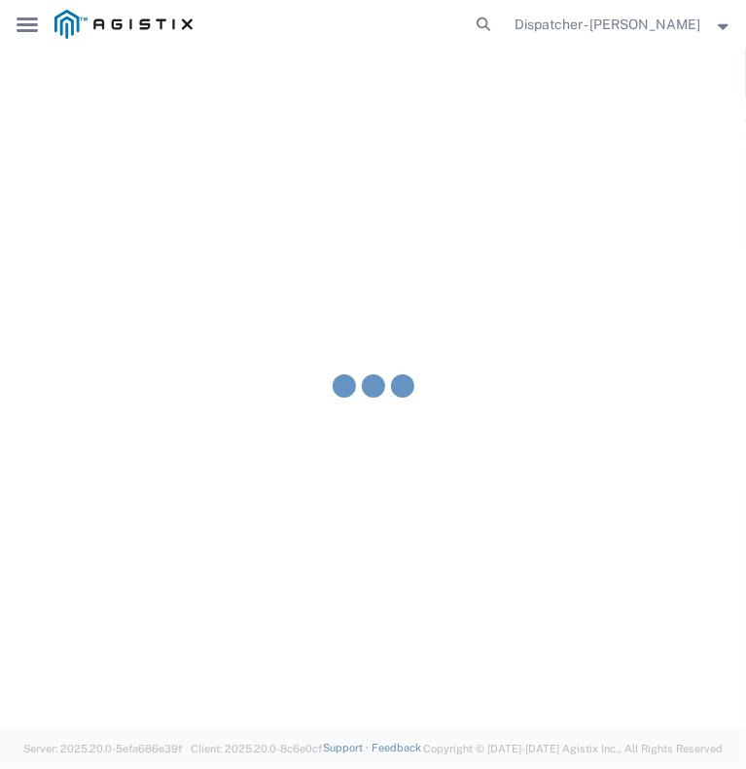
type input "Clayton Simon"
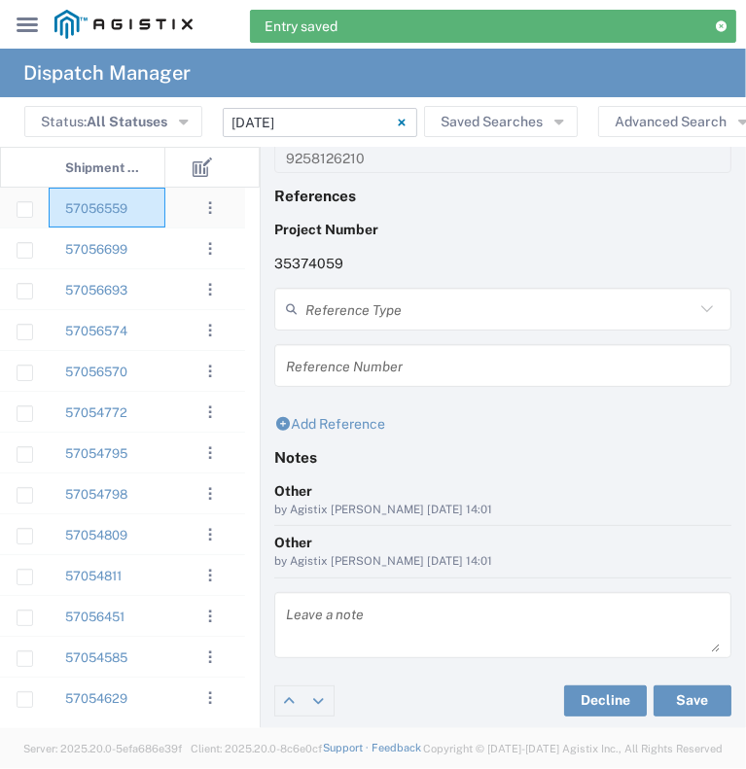
click at [148, 214] on div "57056559" at bounding box center [107, 208] width 117 height 40
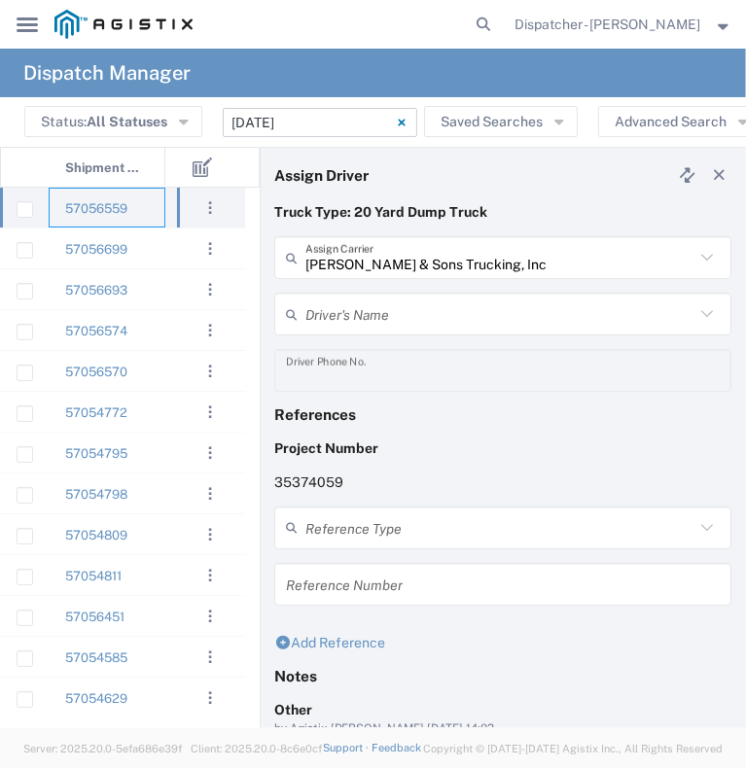
click at [391, 314] on input "text" at bounding box center [499, 314] width 389 height 34
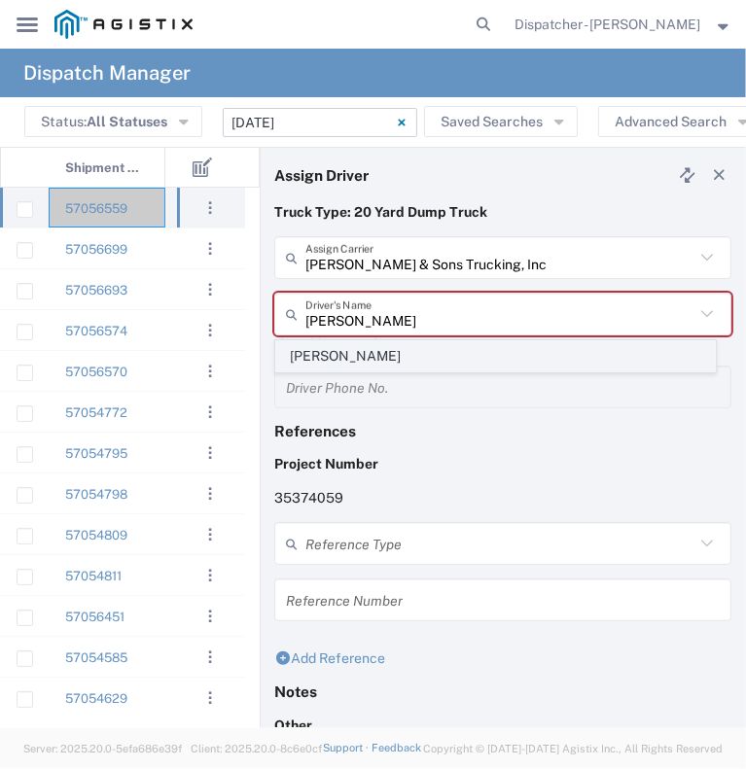
click at [396, 346] on span "Nick Snyder" at bounding box center [495, 356] width 438 height 30
type input "Nick Snyder"
type input "(216) 217-4288"
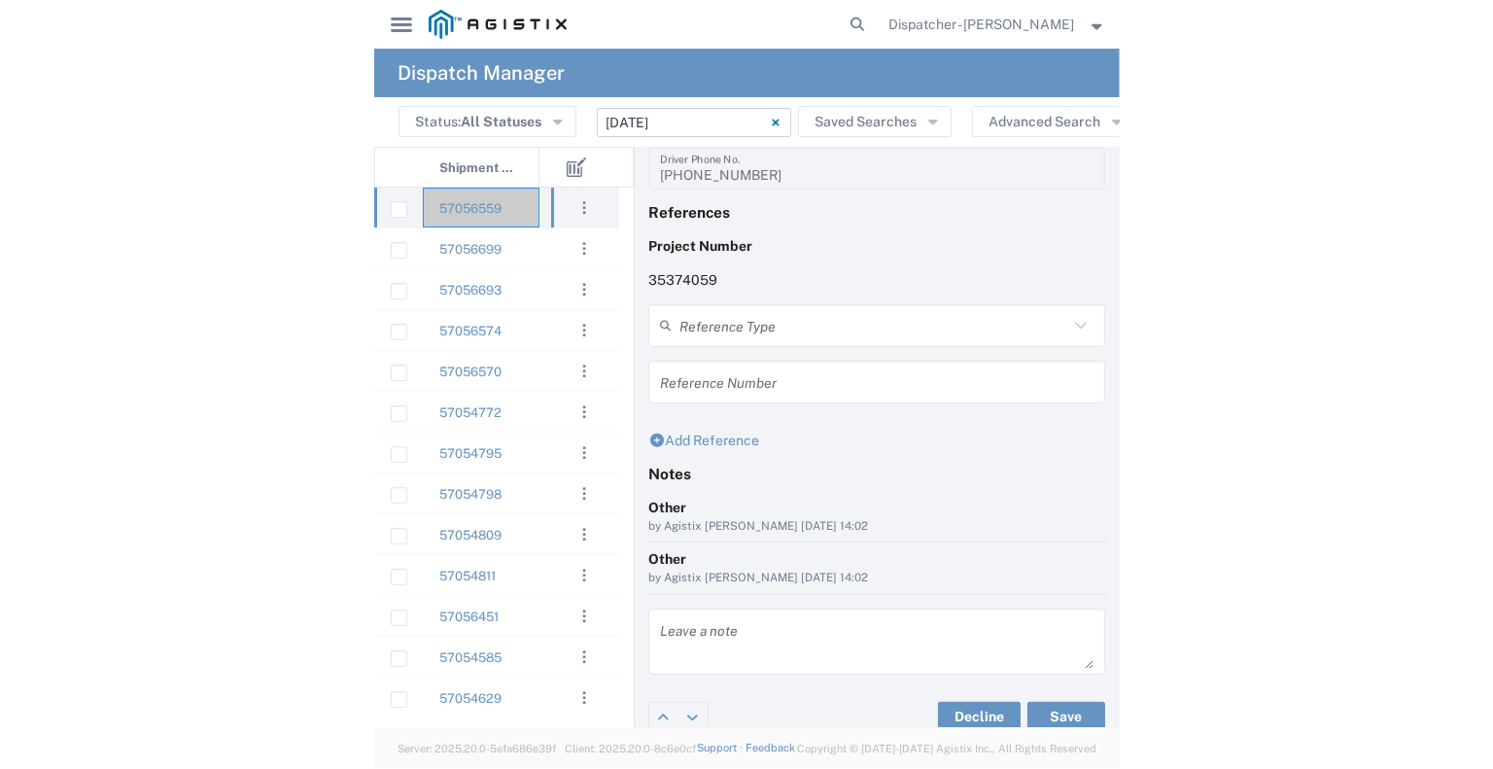
scroll to position [219, 0]
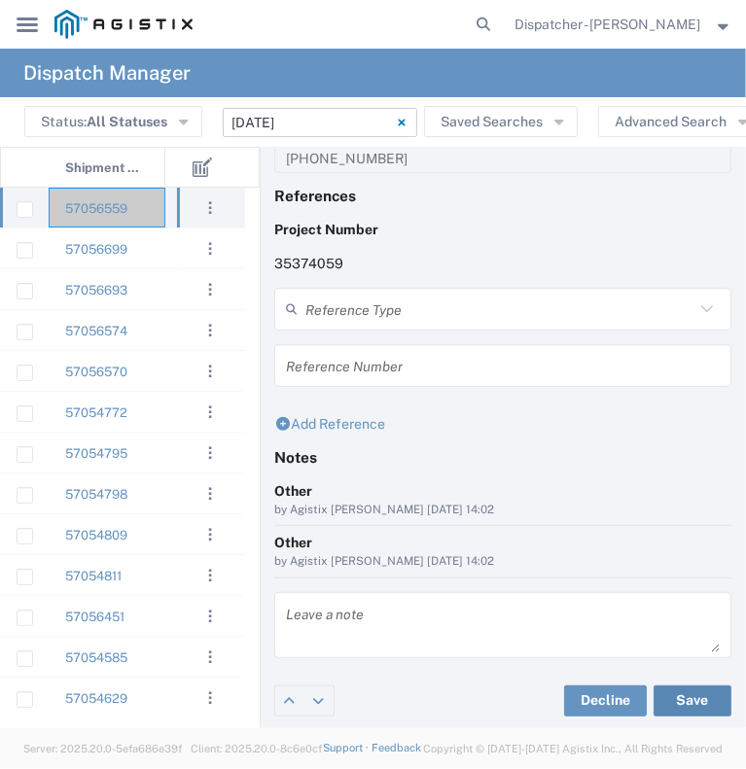
click at [680, 699] on button "Save" at bounding box center [692, 700] width 78 height 31
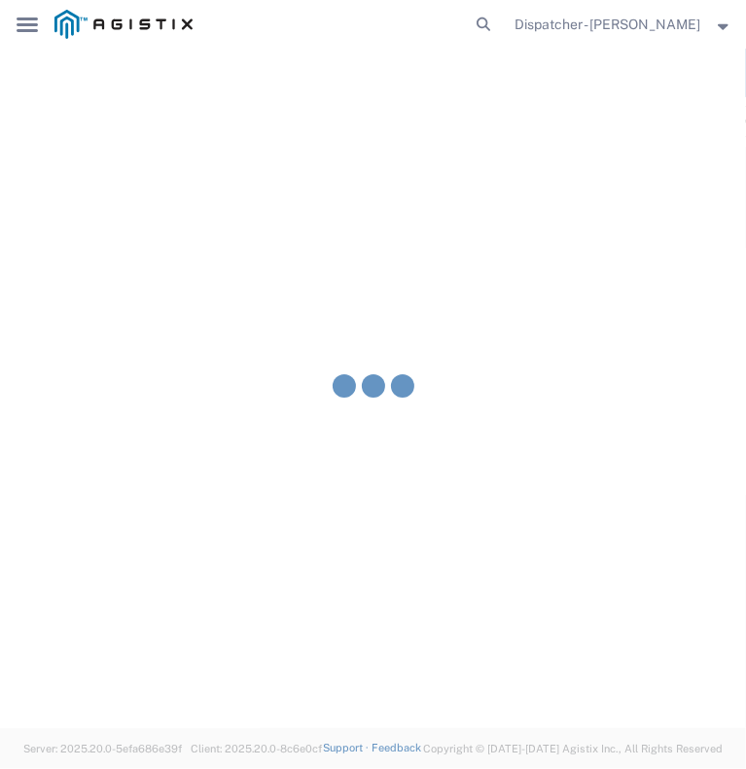
type input "Nick Snyder"
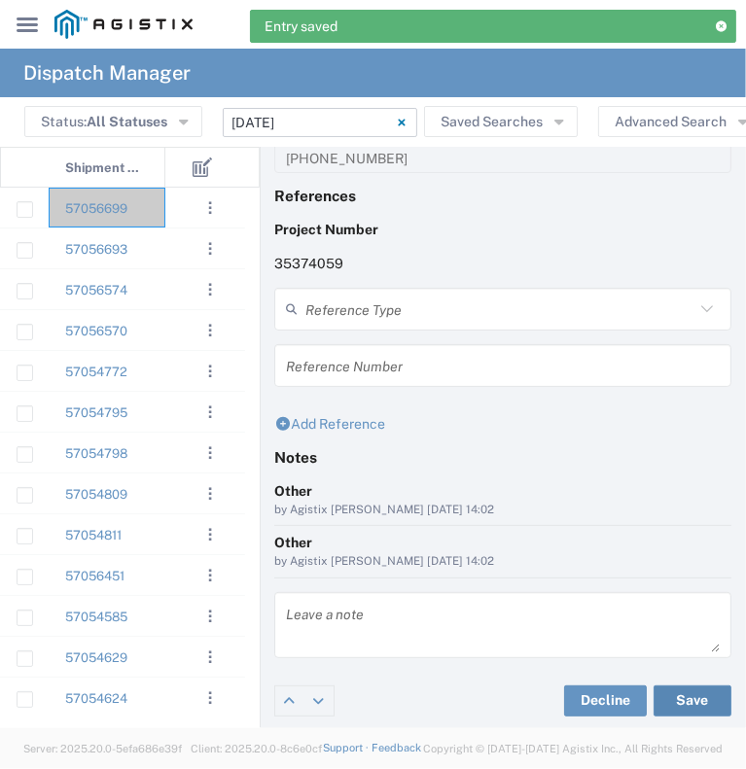
scroll to position [39, 0]
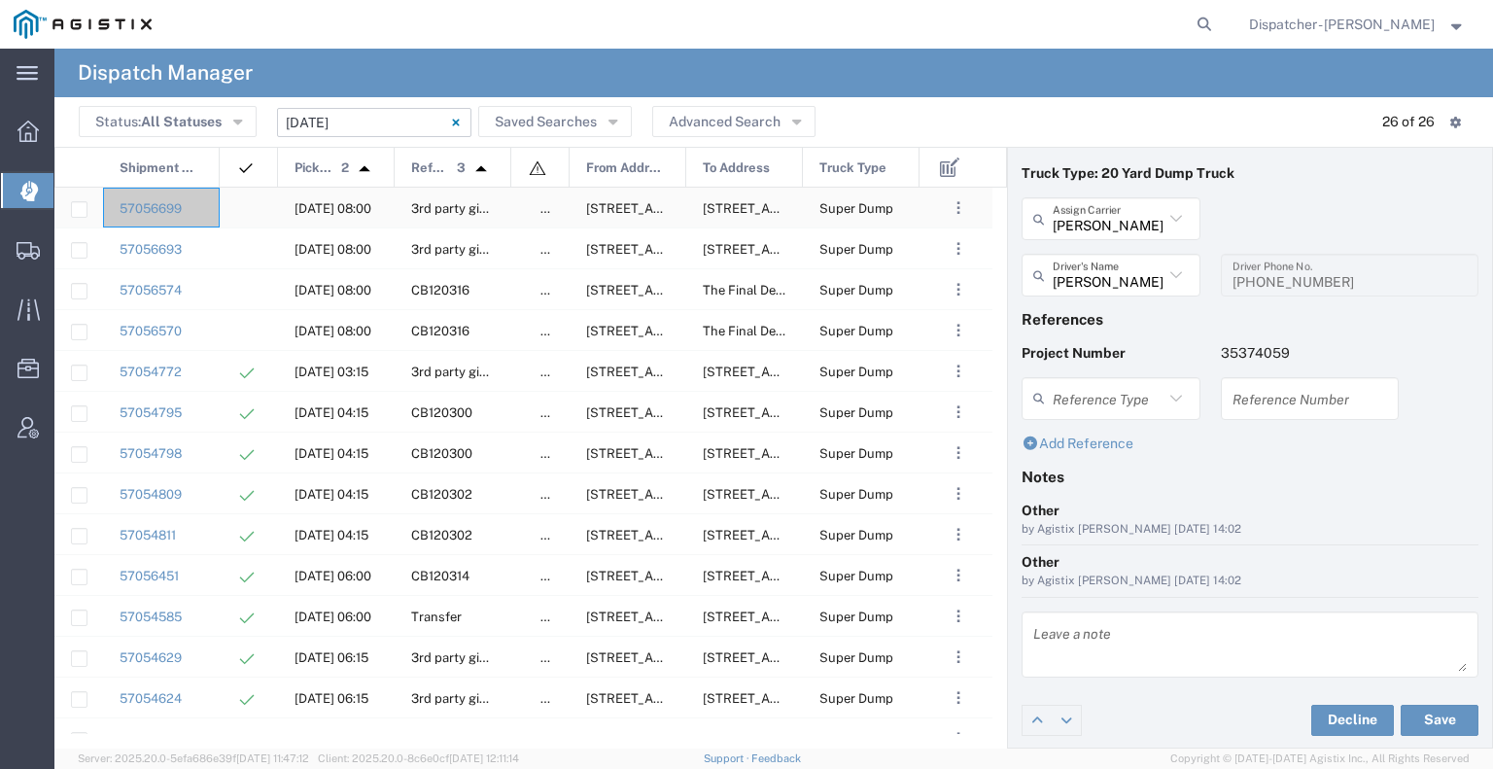
click at [259, 209] on div at bounding box center [249, 208] width 58 height 40
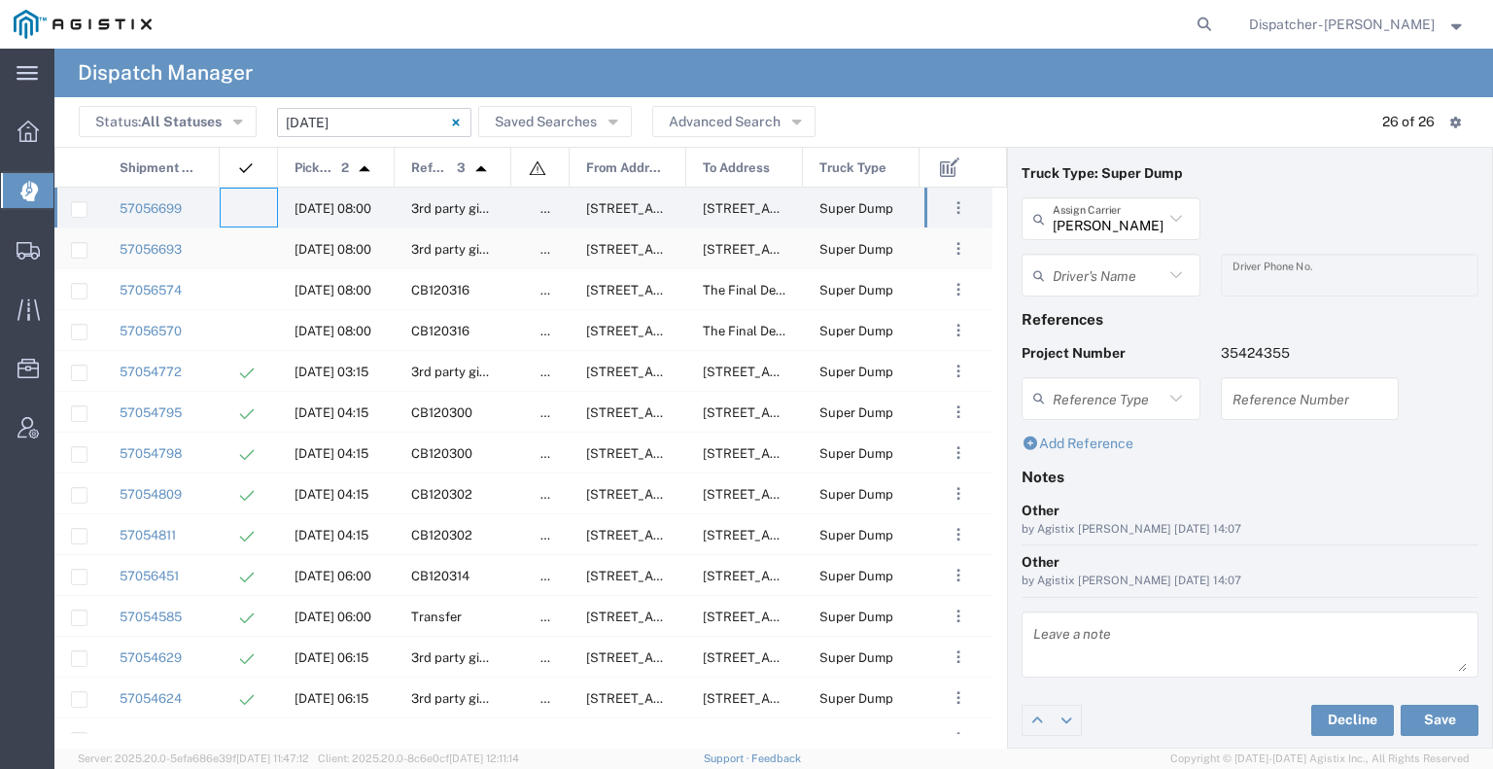
click at [246, 251] on agx-ag-table-icon-cell at bounding box center [242, 249] width 13 height 15
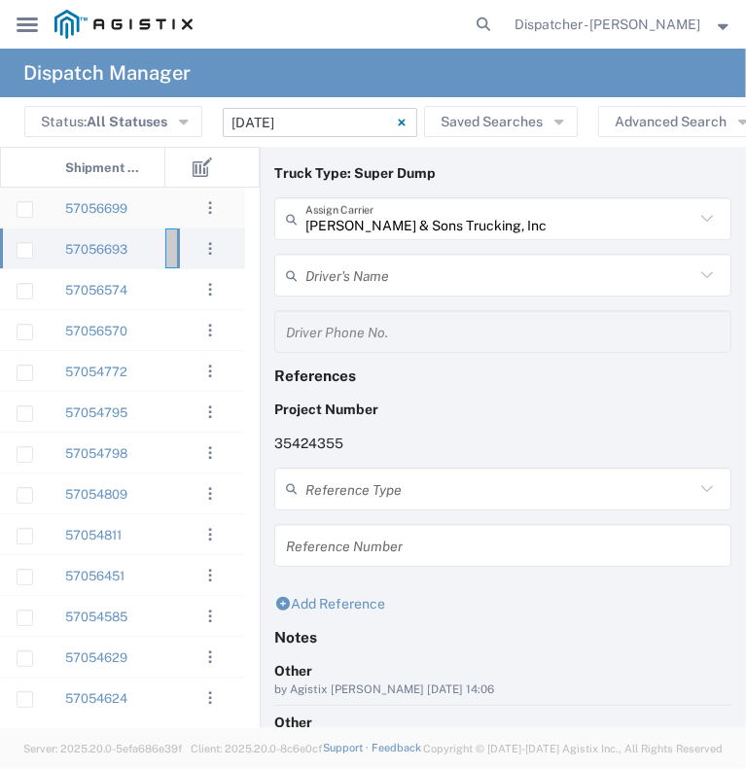
click at [152, 214] on div "57056699" at bounding box center [107, 208] width 117 height 40
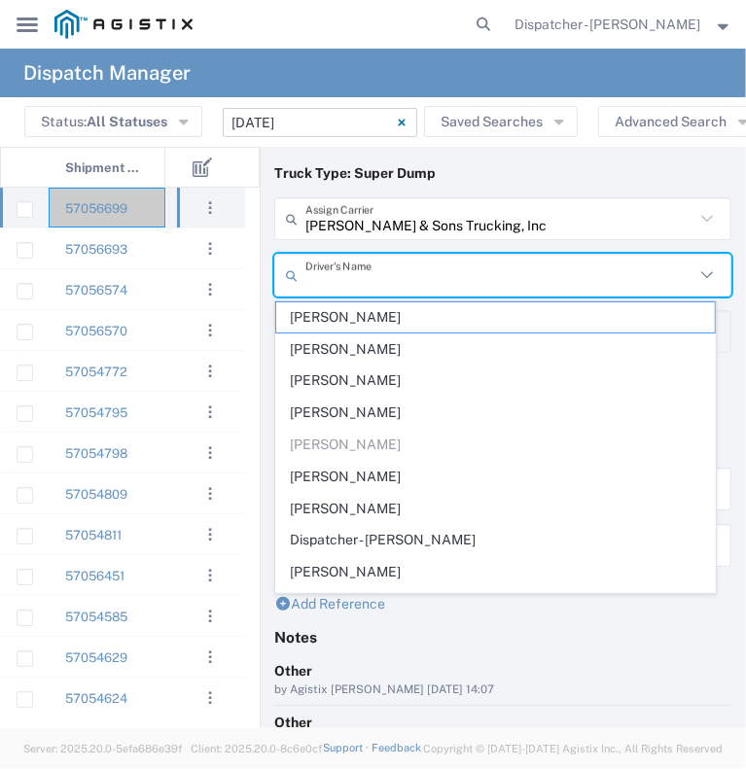
click at [431, 264] on input "text" at bounding box center [499, 276] width 389 height 34
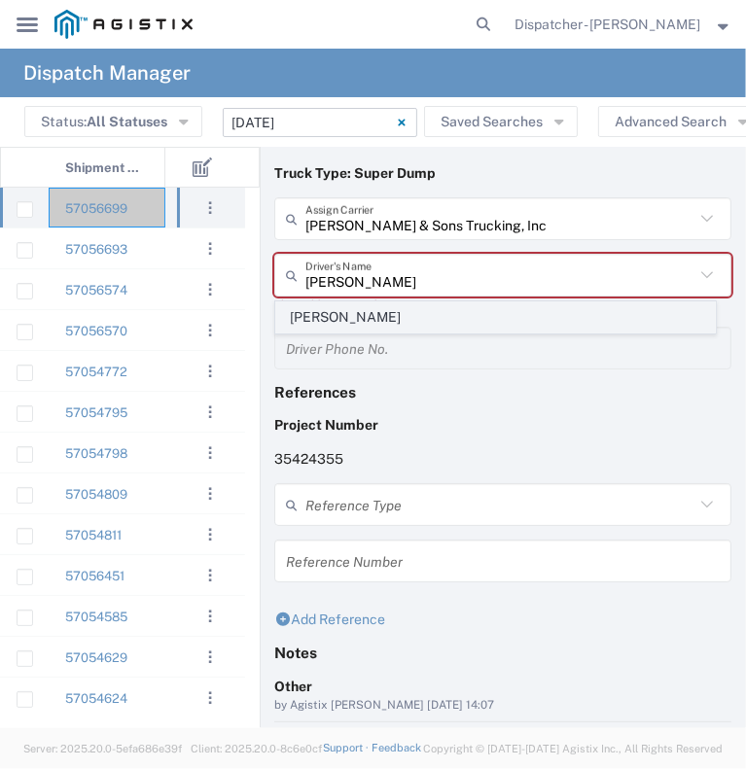
click at [429, 318] on span "John Townsley" at bounding box center [495, 317] width 438 height 30
type input "John Townsley"
type input "9253660399"
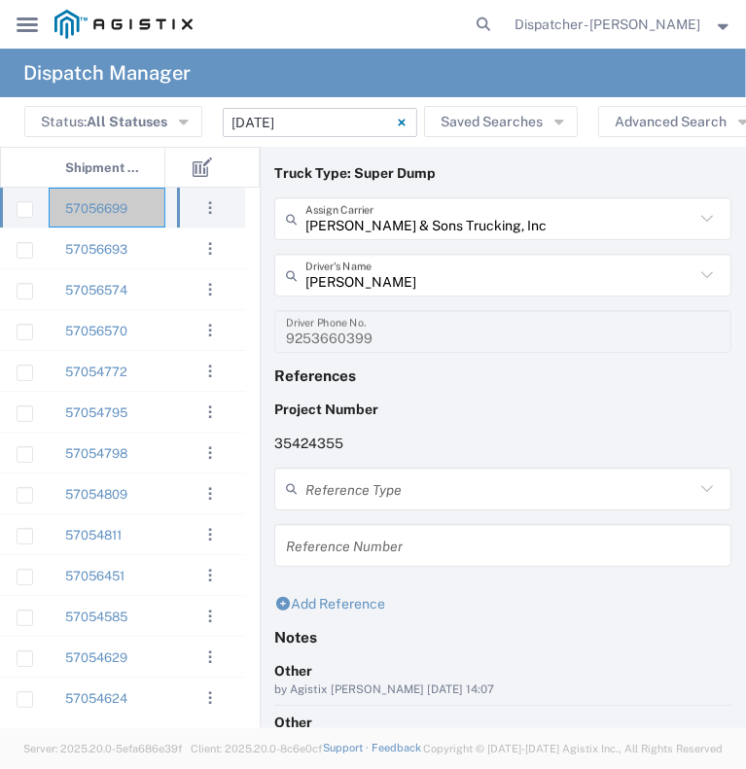
scroll to position [219, 0]
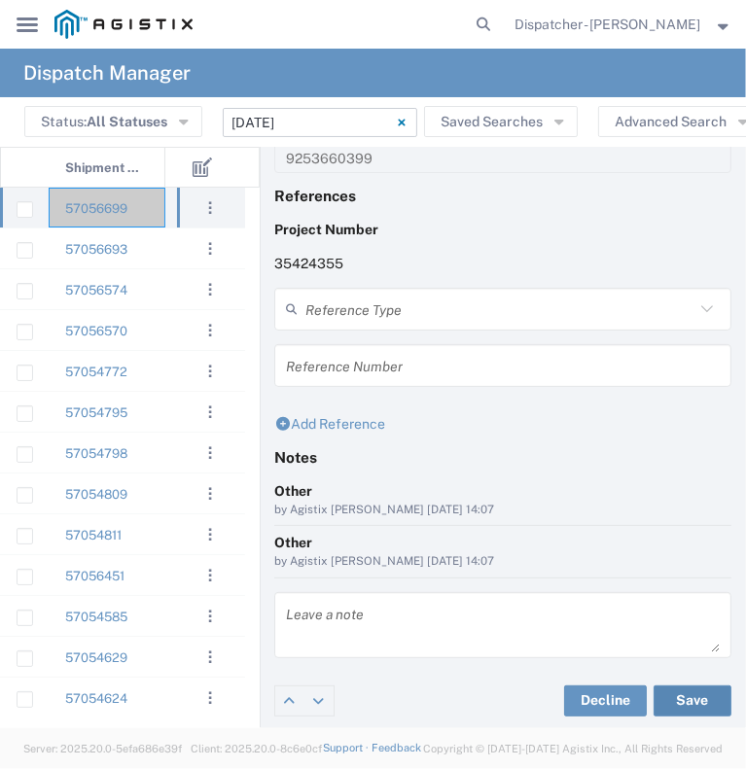
click at [675, 698] on button "Save" at bounding box center [692, 700] width 78 height 31
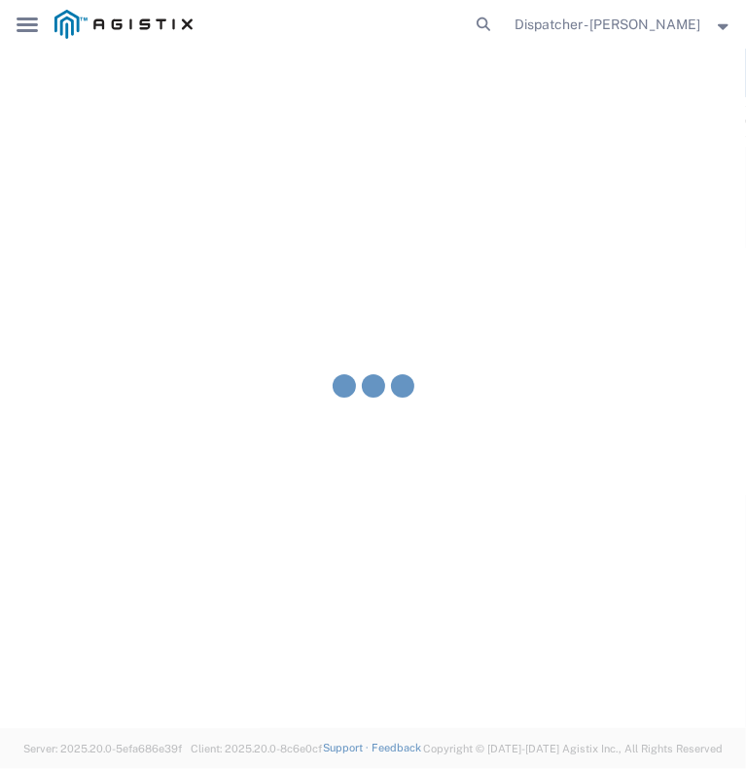
type input "John Townsley"
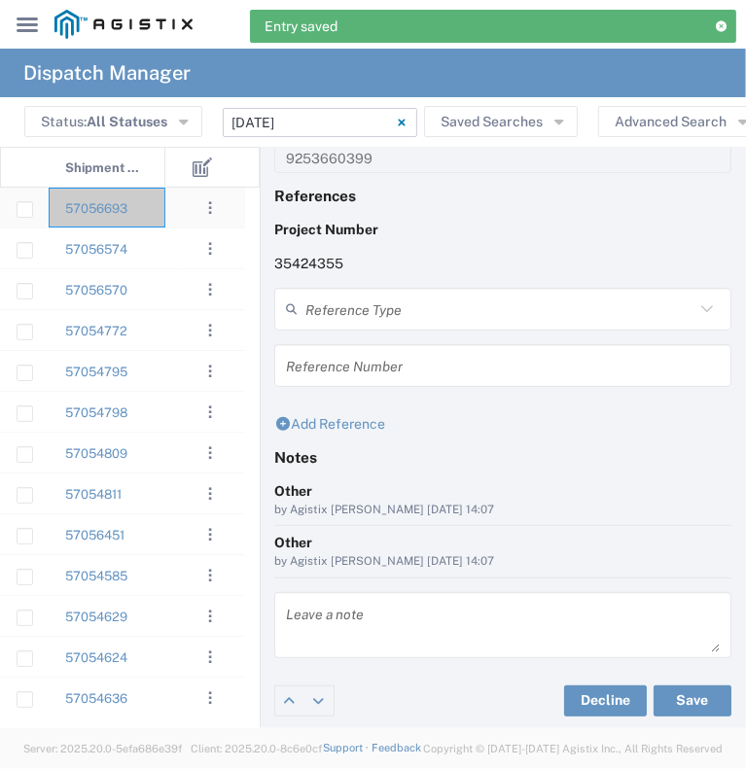
click at [155, 223] on div "57056693" at bounding box center [107, 208] width 117 height 40
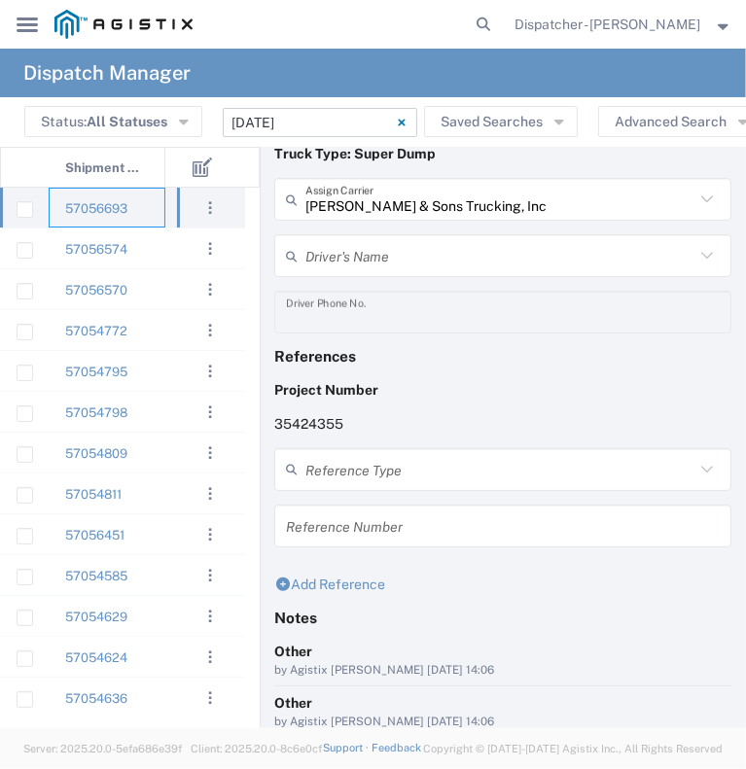
scroll to position [24, 0]
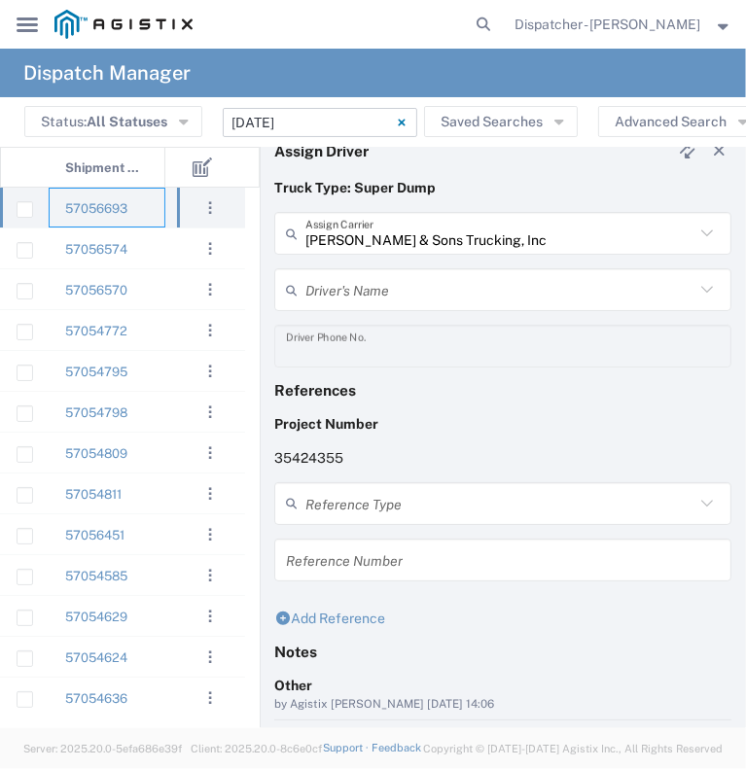
click at [346, 291] on input "text" at bounding box center [499, 290] width 389 height 34
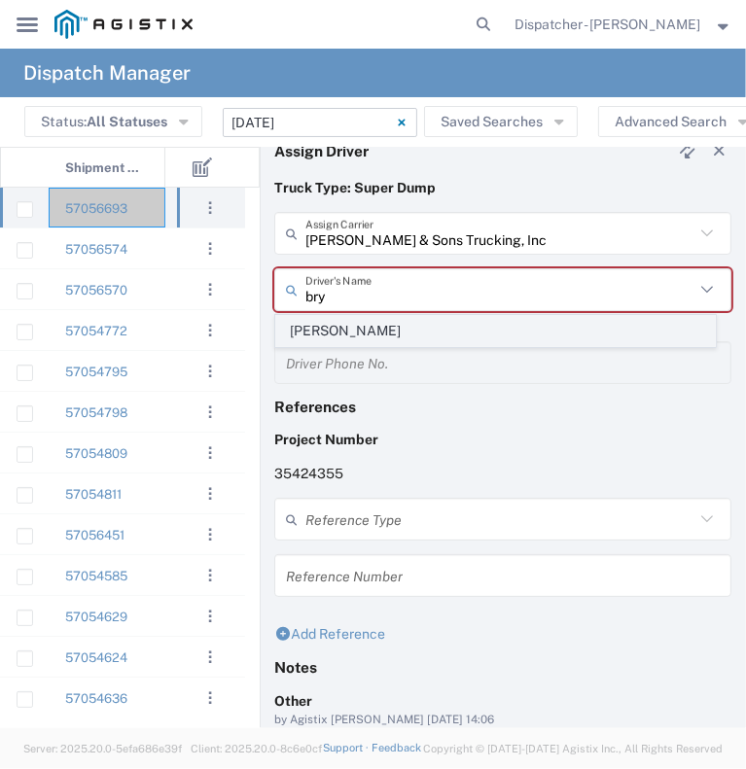
click at [385, 331] on span "Bryan Schmidt" at bounding box center [495, 331] width 438 height 30
type input "Bryan Schmidt"
type input "530-440-2058"
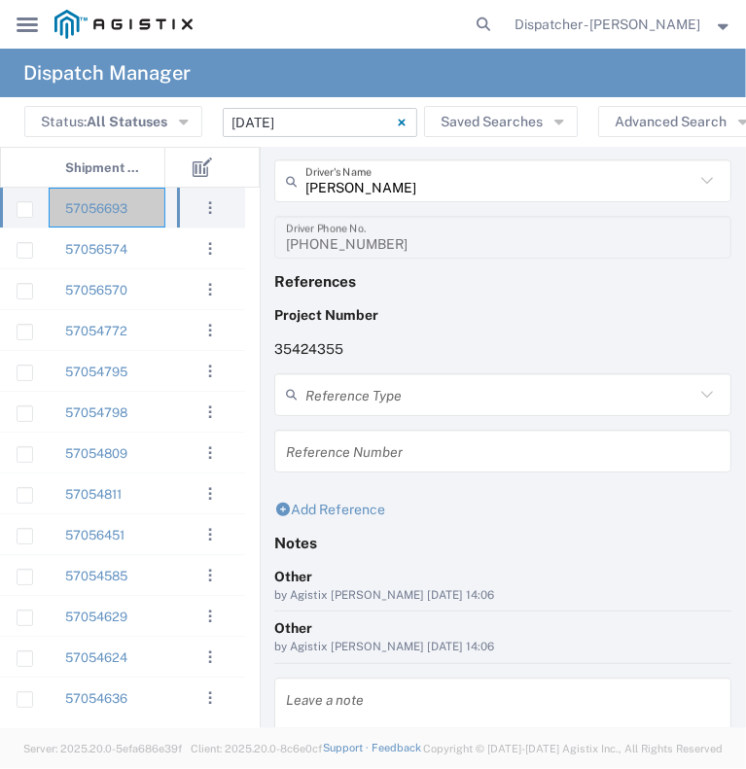
scroll to position [219, 0]
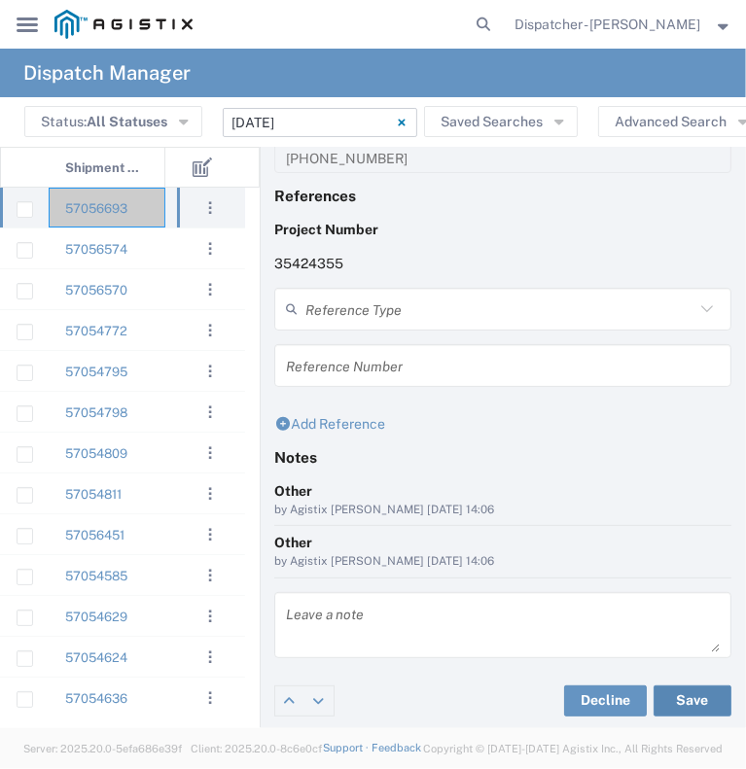
click at [687, 707] on button "Save" at bounding box center [692, 700] width 78 height 31
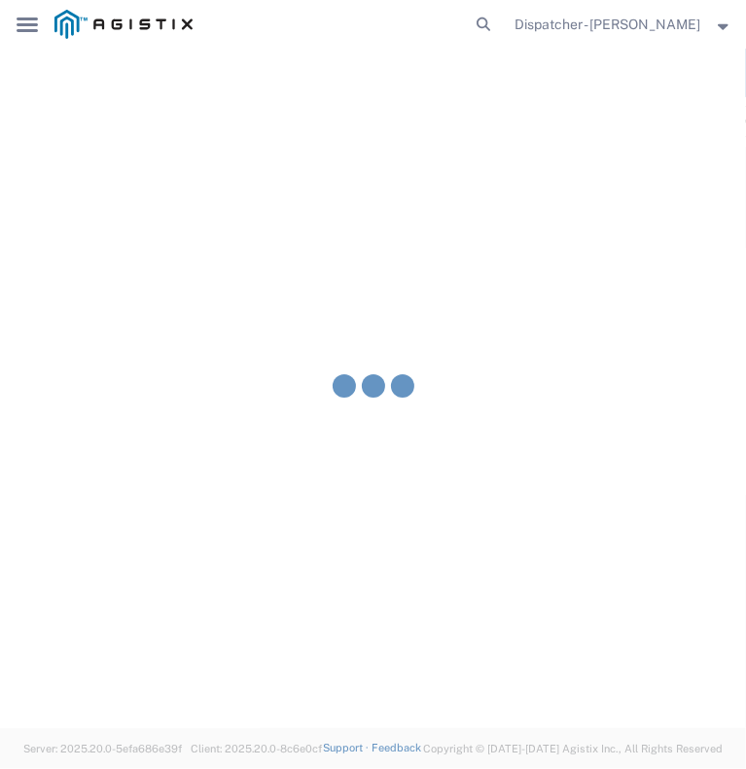
type input "Bryan Schmidt"
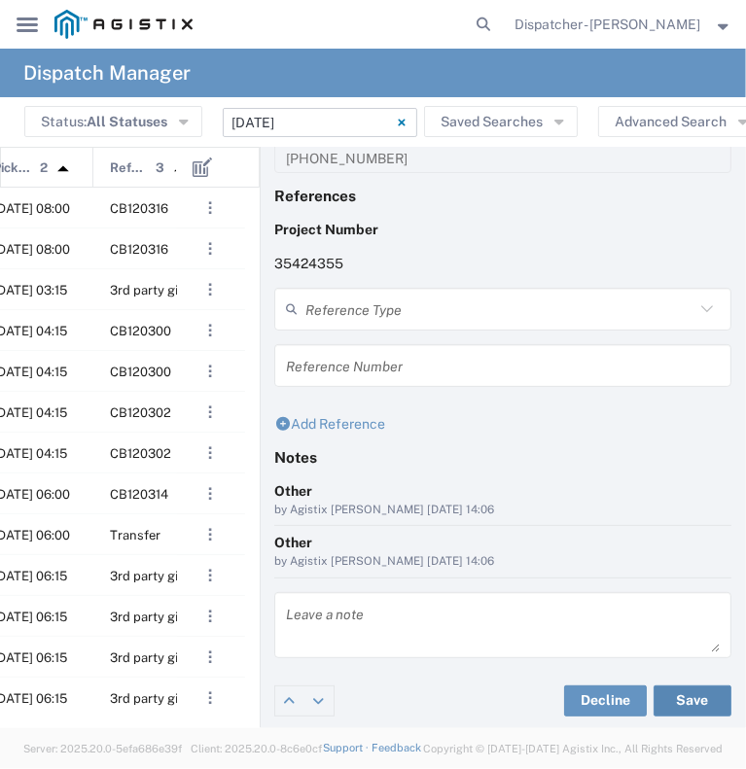
scroll to position [0, 253]
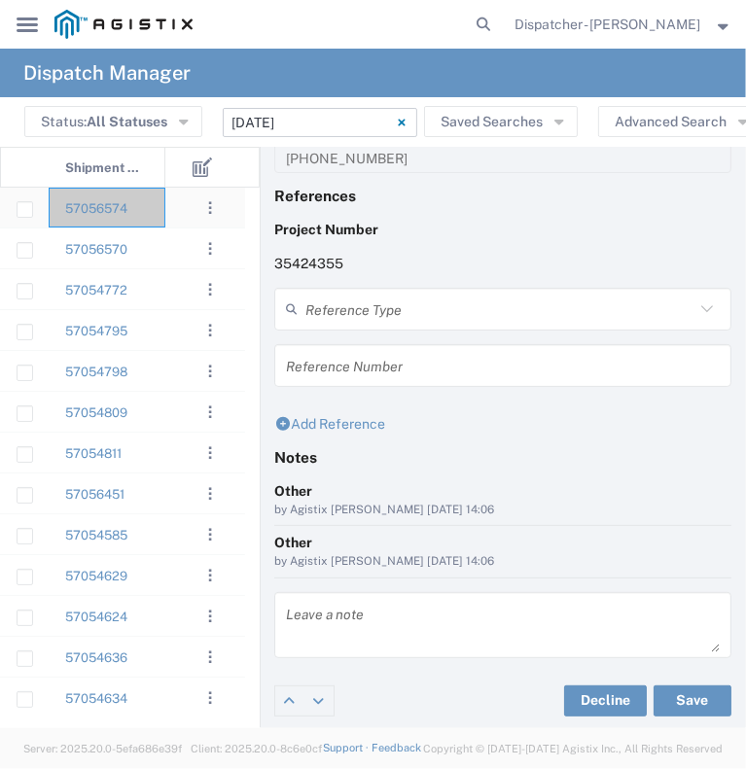
click at [143, 206] on div "57056574" at bounding box center [107, 208] width 117 height 40
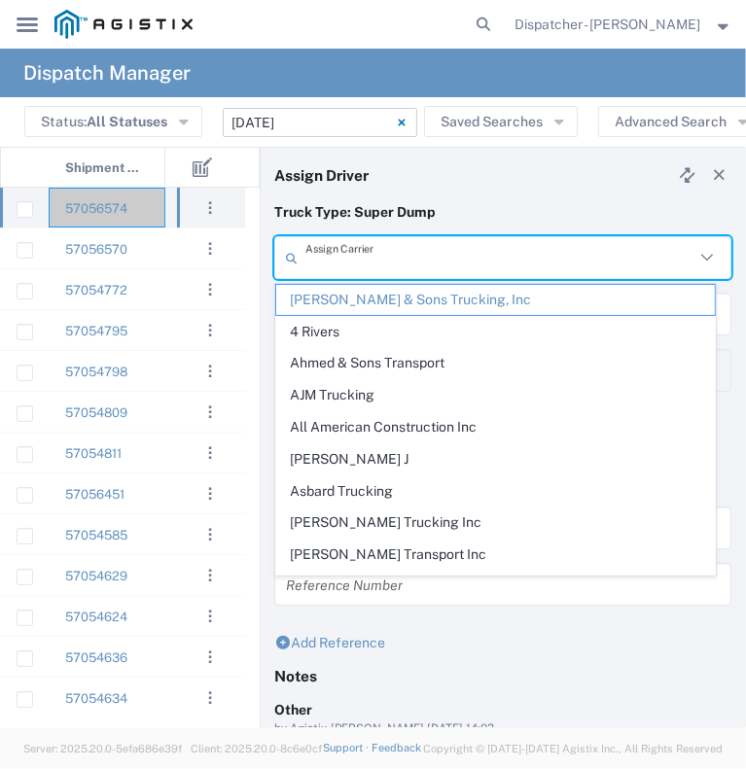
click at [333, 259] on input "text" at bounding box center [499, 258] width 389 height 34
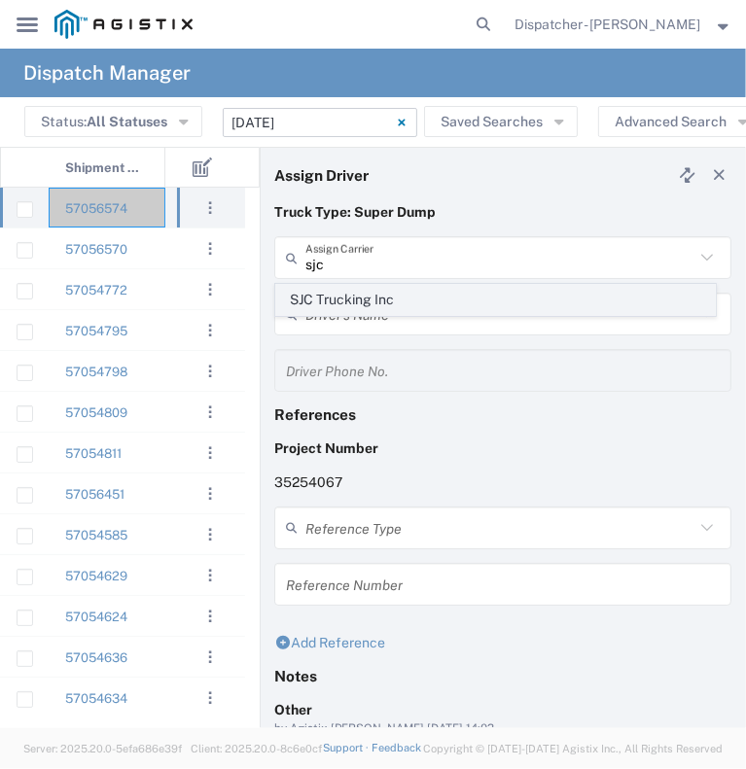
click at [354, 302] on span "SJC Trucking Inc" at bounding box center [495, 300] width 438 height 30
type input "SJC Trucking Inc"
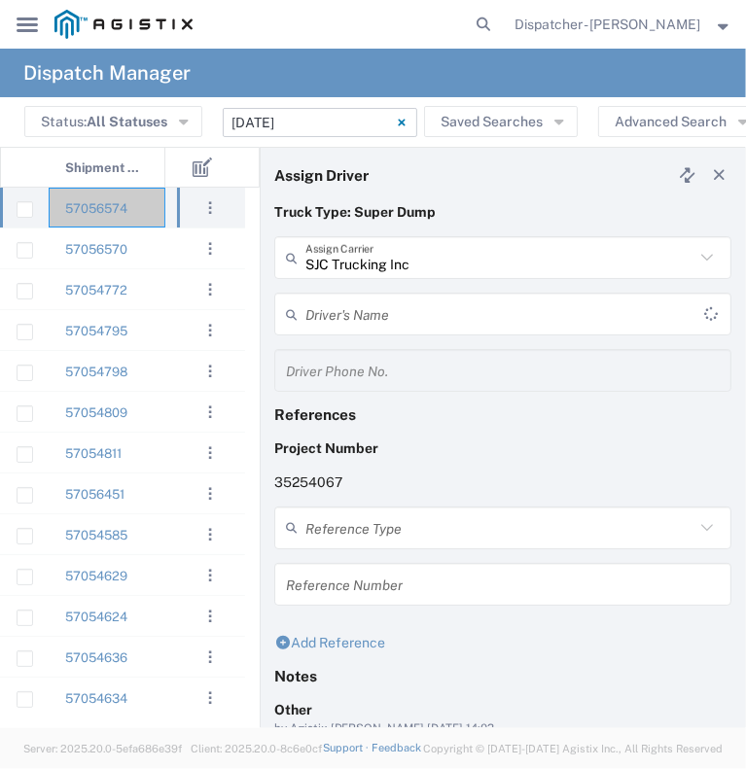
click at [354, 302] on input "text" at bounding box center [504, 314] width 399 height 34
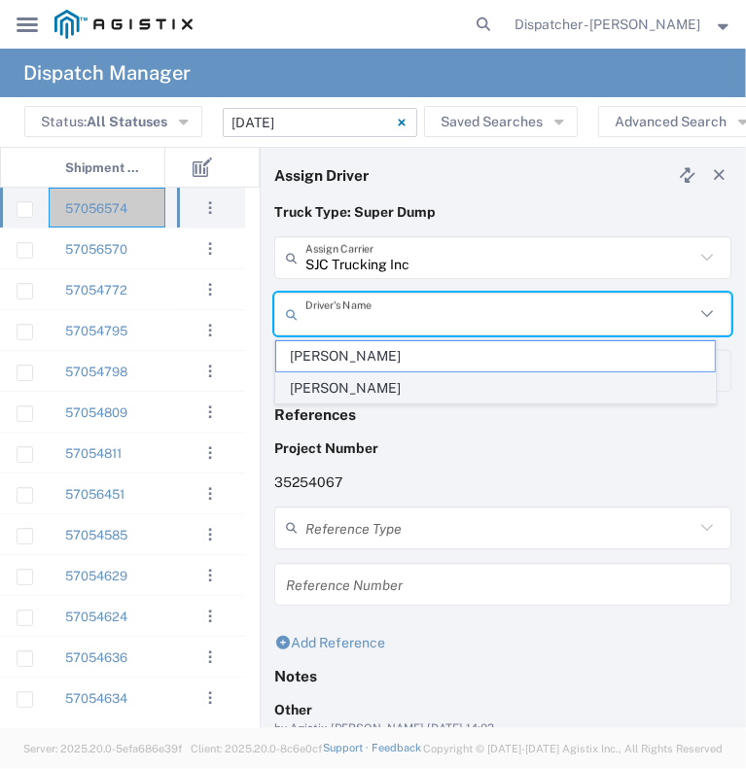
click at [367, 392] on span "Sergio Juarez-Camacho" at bounding box center [495, 388] width 438 height 30
type input "Sergio Juarez-Camacho"
type input "9255187628"
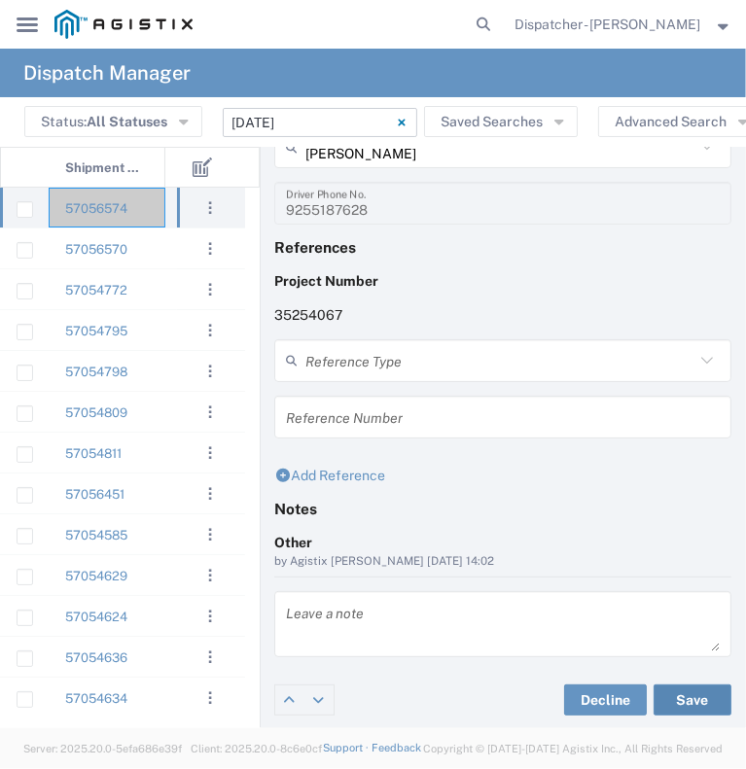
click at [675, 697] on button "Save" at bounding box center [692, 699] width 78 height 31
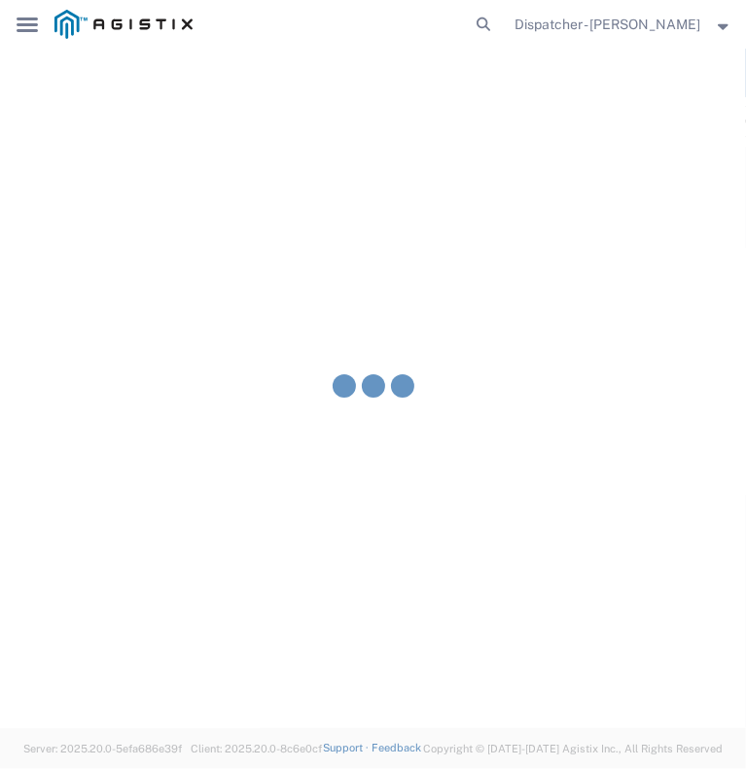
type input "Sergio Juarez-Camacho"
type input "SJC Trucking Inc"
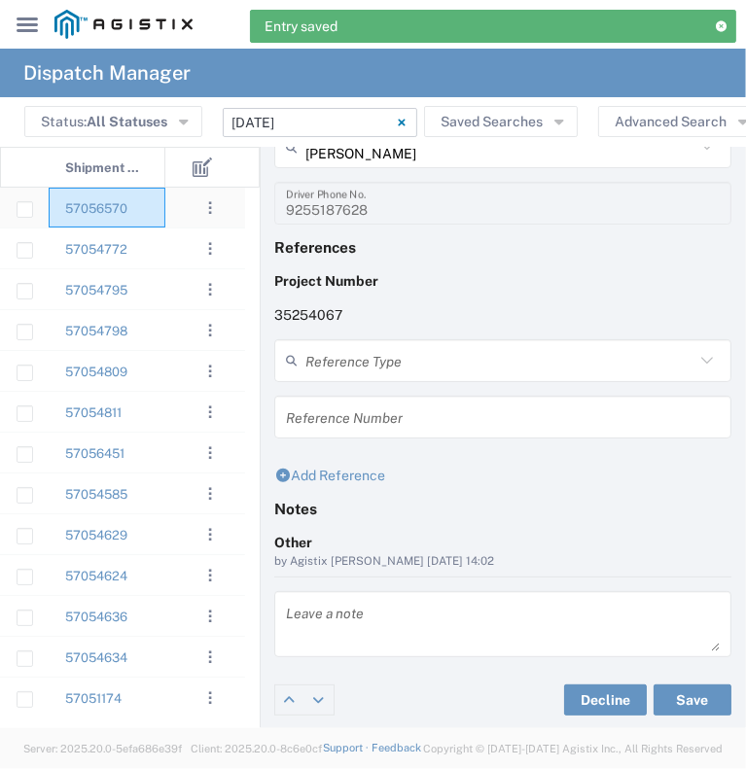
click at [151, 219] on div "57056570" at bounding box center [107, 208] width 117 height 40
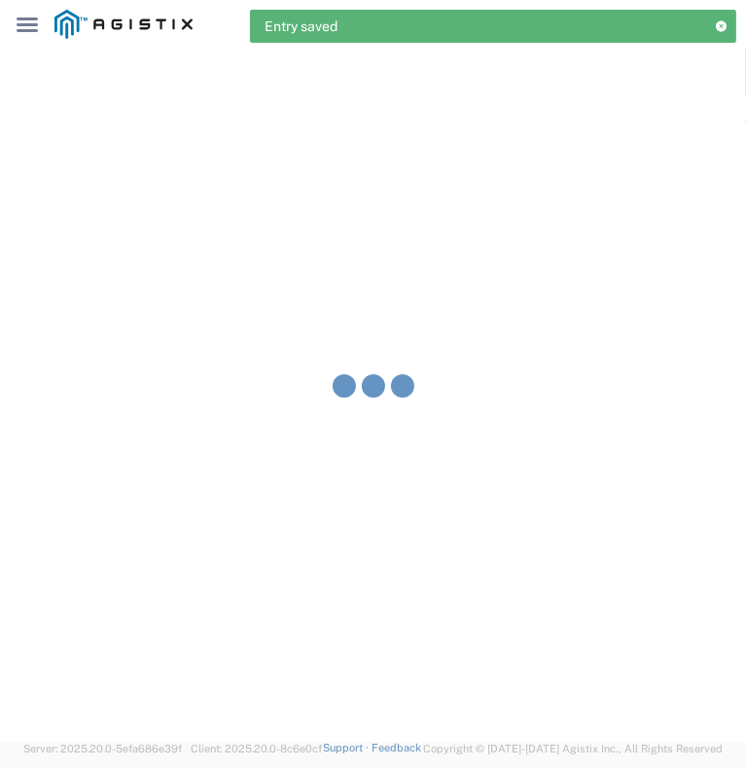
type input "Bowman & Sons Trucking, Inc"
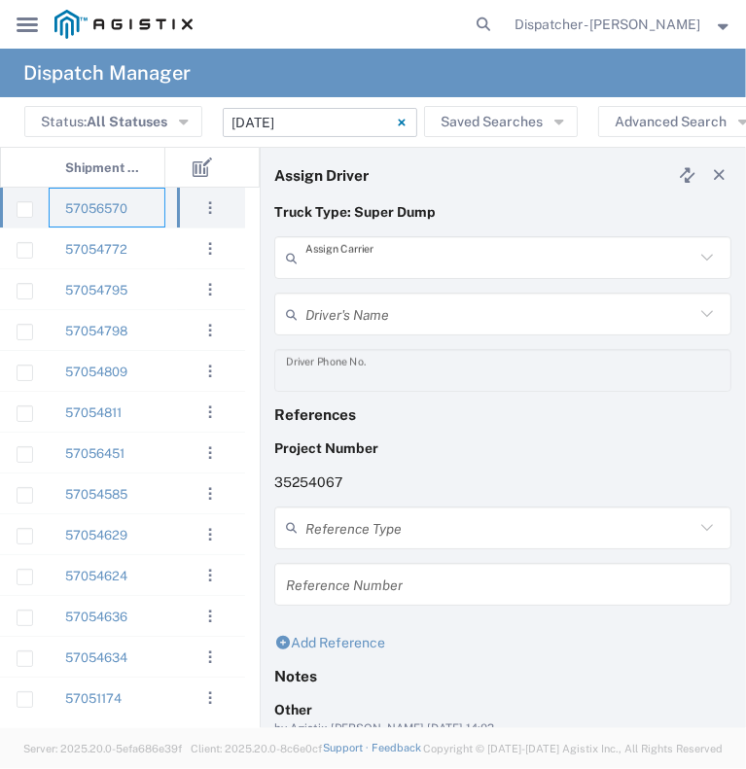
click at [349, 252] on input "text" at bounding box center [499, 258] width 389 height 34
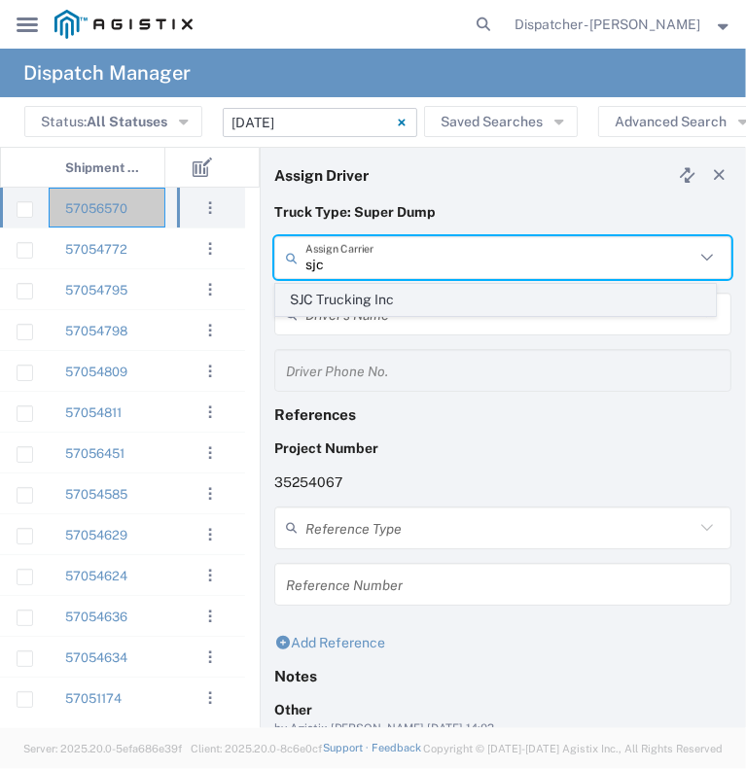
click at [377, 296] on span "SJC Trucking Inc" at bounding box center [495, 300] width 438 height 30
type input "SJC Trucking Inc"
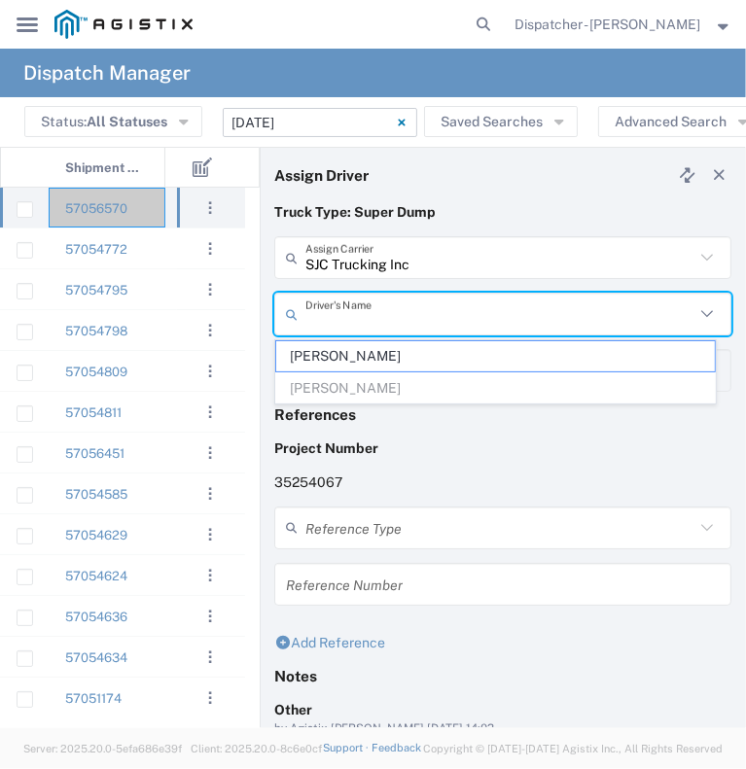
click at [385, 314] on input "text" at bounding box center [499, 314] width 389 height 34
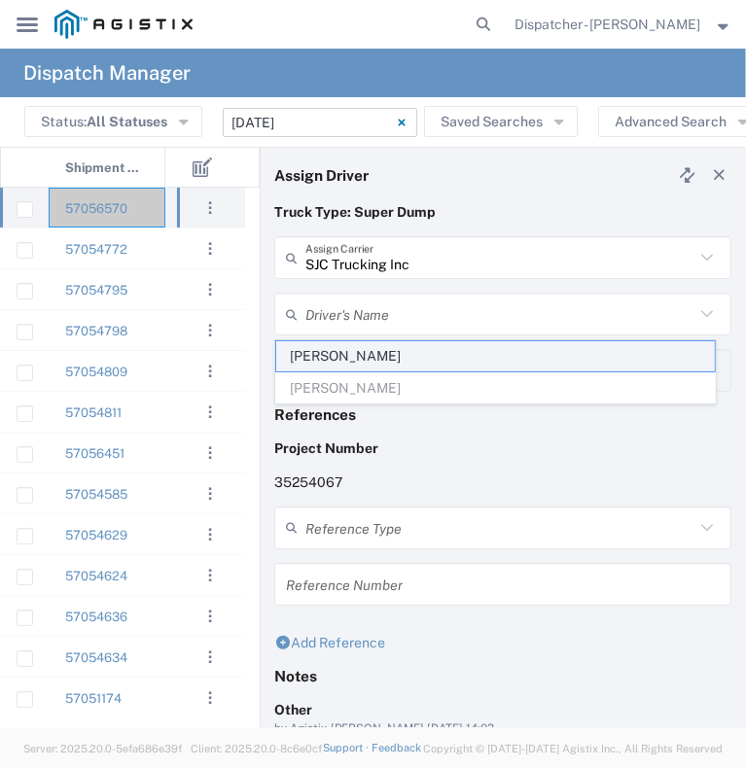
click at [396, 352] on span "Brayan Alexis Juarez Camacho" at bounding box center [495, 356] width 438 height 30
type input "Brayan Alexis Juarez Camacho"
type input "9255187628"
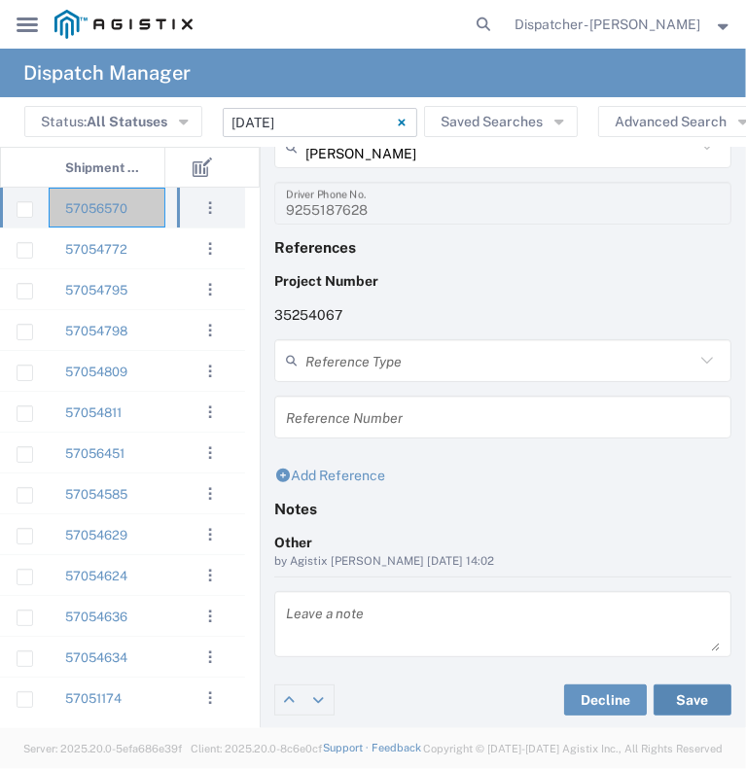
click at [688, 698] on button "Save" at bounding box center [692, 699] width 78 height 31
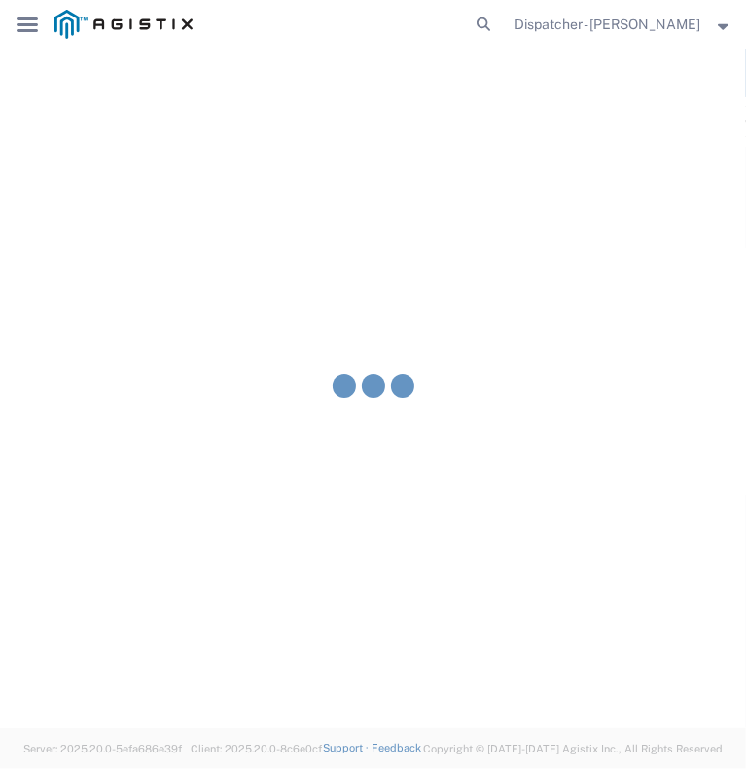
type input "Brayan Alexis Juarez Camacho"
type input "SJC Trucking Inc"
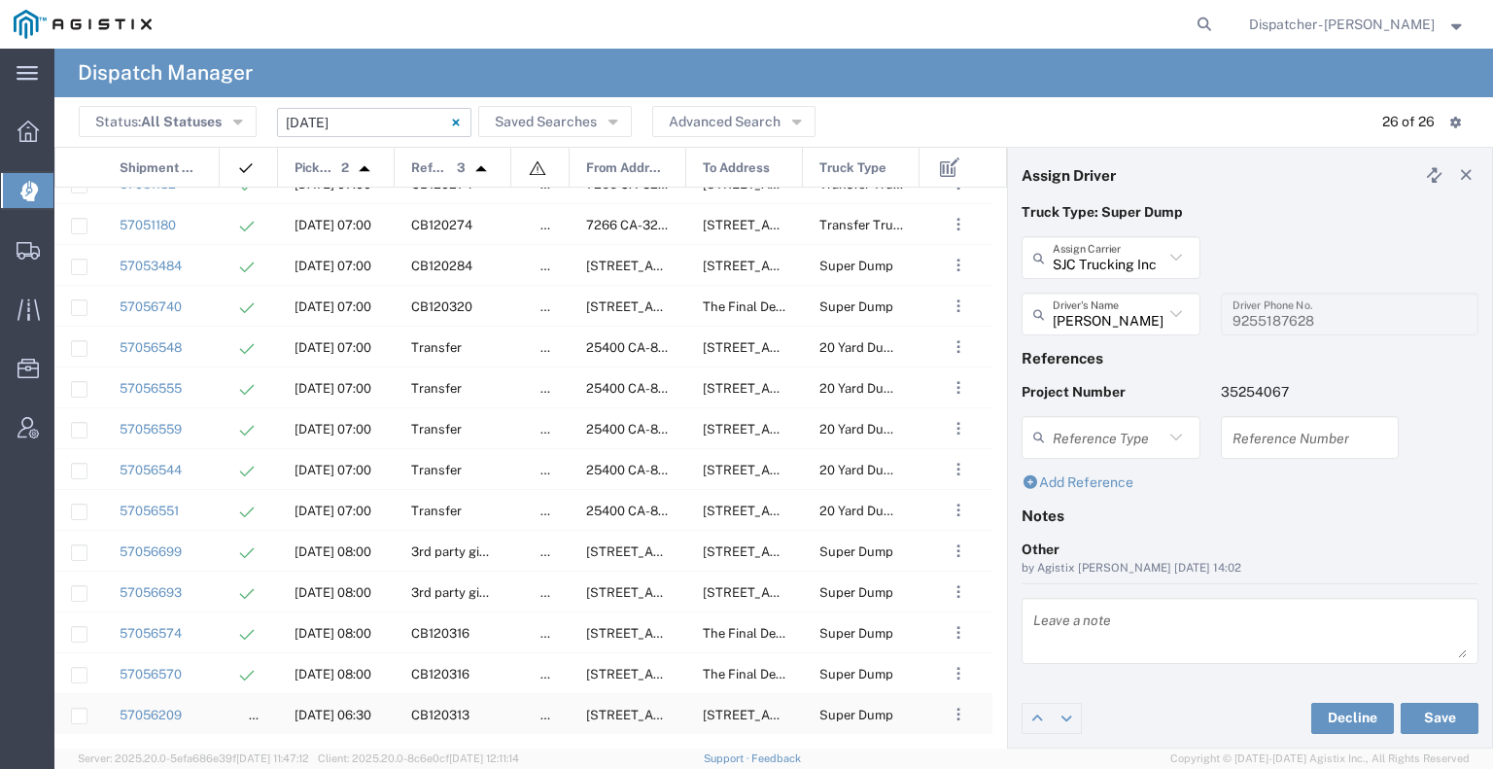
click at [231, 713] on div "ACCEPTED" at bounding box center [249, 714] width 58 height 40
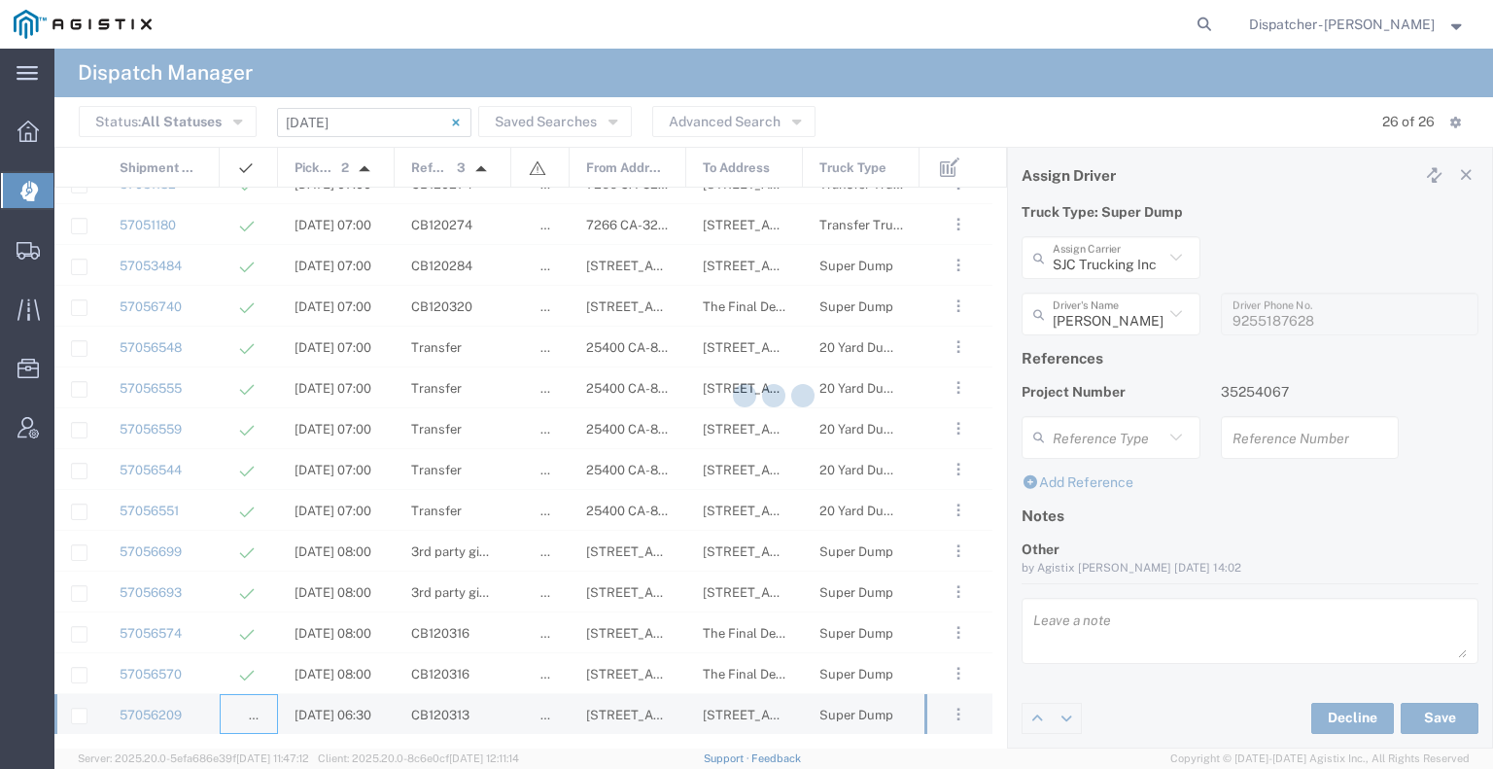
type input "Gab & Sons Trucking LLC"
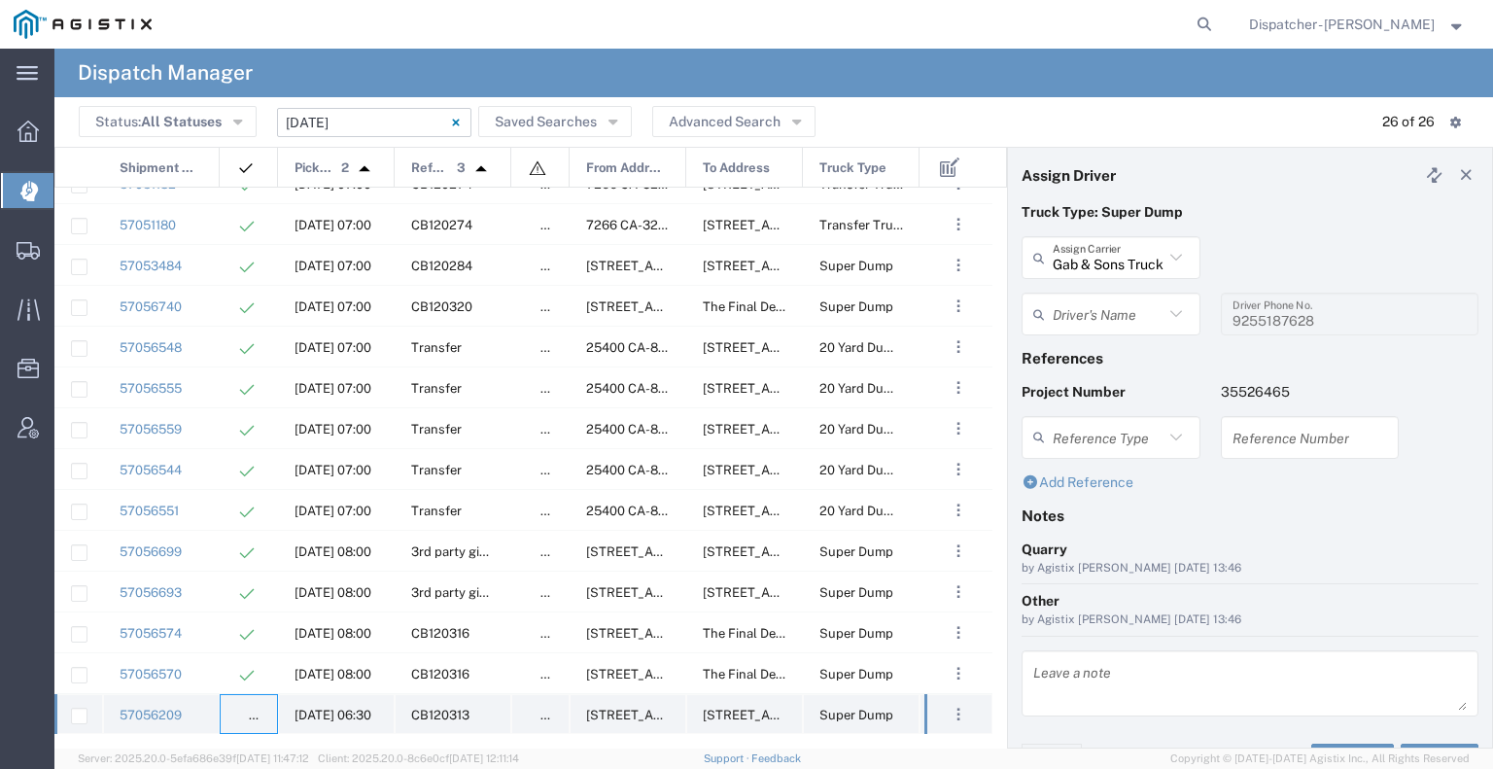
type input "Gabino Rodriguez"
type input "510-706-5887"
